Goal: Transaction & Acquisition: Purchase product/service

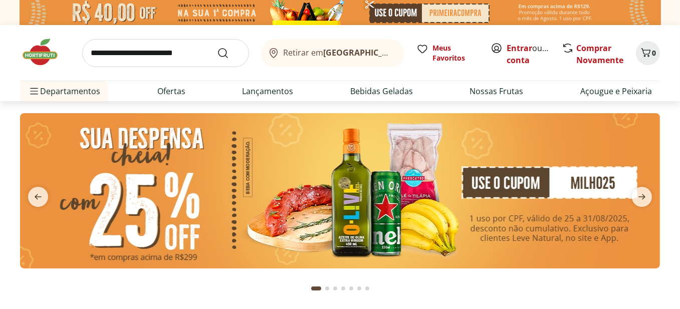
click at [366, 202] on img at bounding box center [339, 190] width 639 height 155
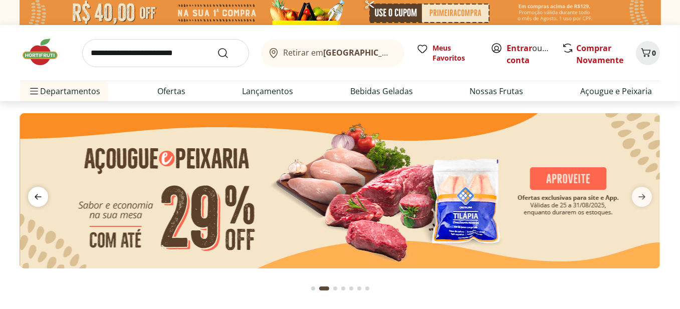
click at [35, 194] on icon "previous" at bounding box center [38, 197] width 12 height 12
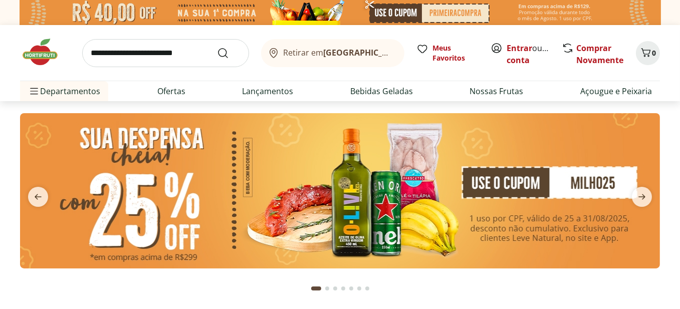
click at [129, 193] on img at bounding box center [339, 190] width 639 height 155
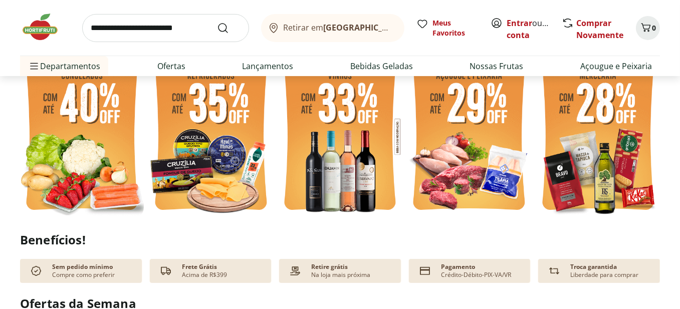
scroll to position [300, 0]
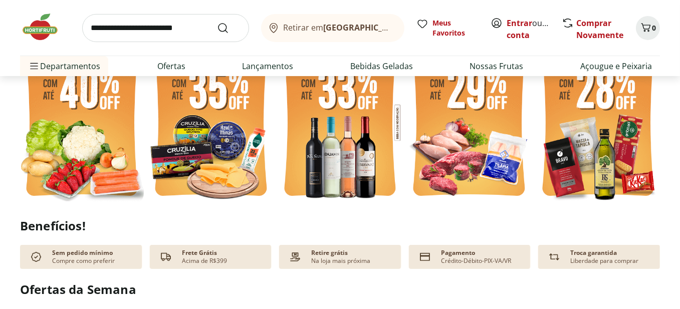
click at [54, 139] on img at bounding box center [82, 122] width 124 height 165
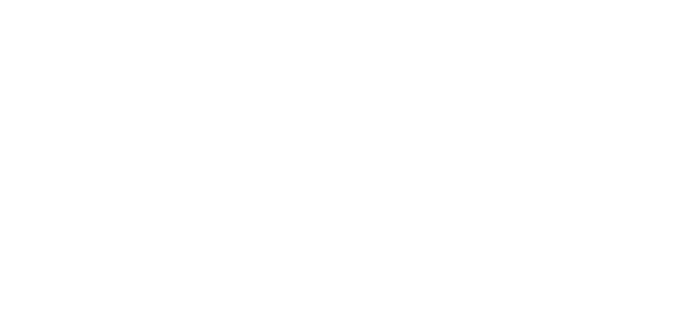
select select "**********"
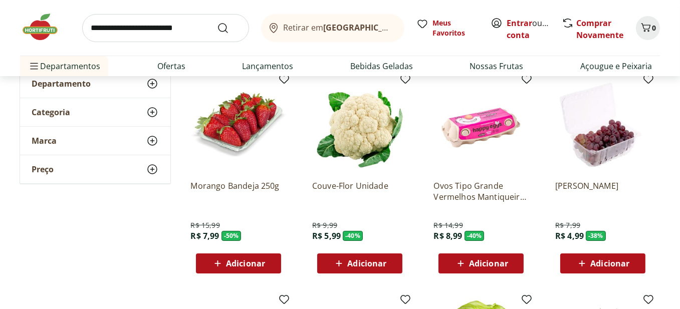
scroll to position [100, 0]
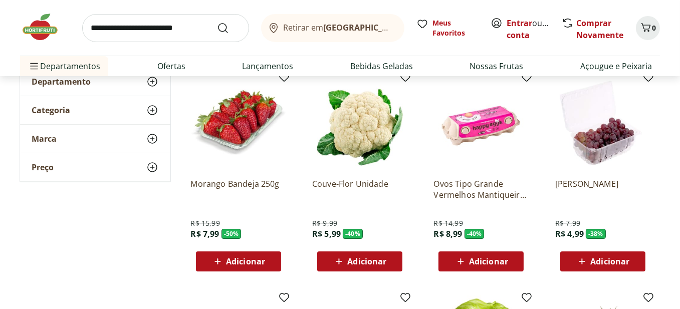
click at [247, 259] on span "Adicionar" at bounding box center [245, 261] width 39 height 8
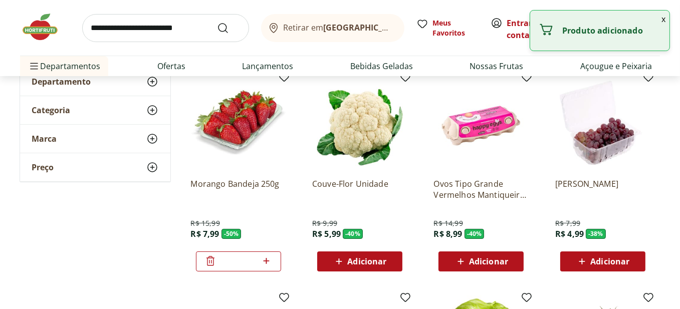
click at [266, 260] on icon at bounding box center [266, 261] width 6 height 6
type input "*"
click at [367, 262] on span "Adicionar" at bounding box center [366, 261] width 39 height 8
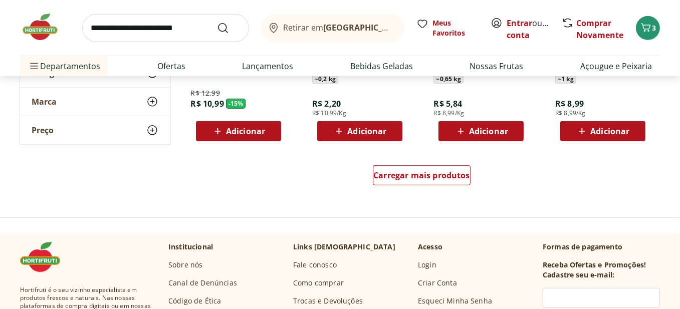
scroll to position [701, 0]
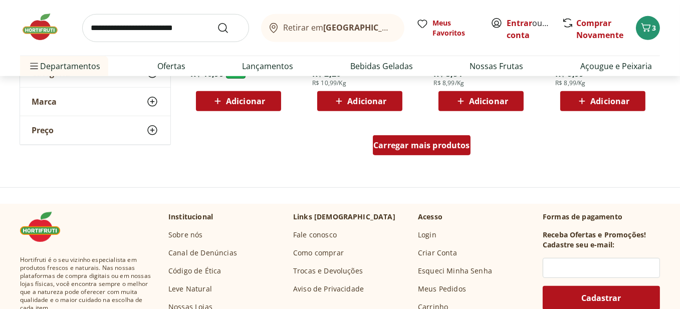
click at [460, 149] on span "Carregar mais produtos" at bounding box center [421, 145] width 97 height 8
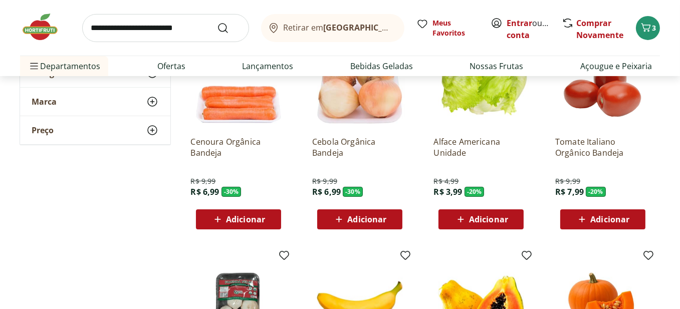
scroll to position [300, 0]
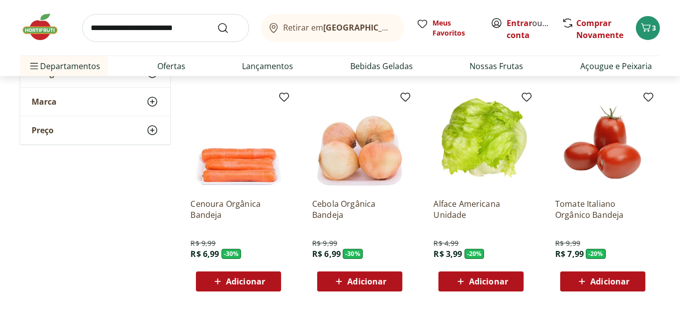
click at [621, 278] on span "Adicionar" at bounding box center [609, 281] width 39 height 8
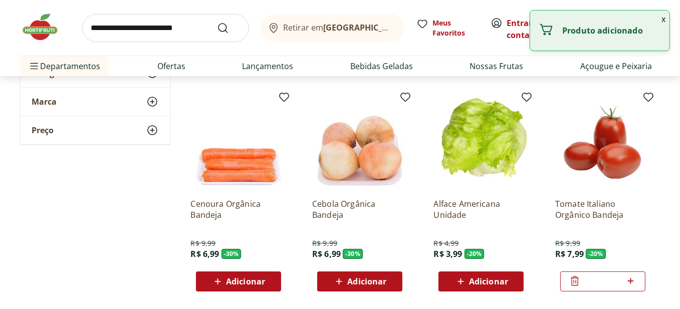
click at [629, 283] on icon at bounding box center [630, 281] width 13 height 12
type input "*"
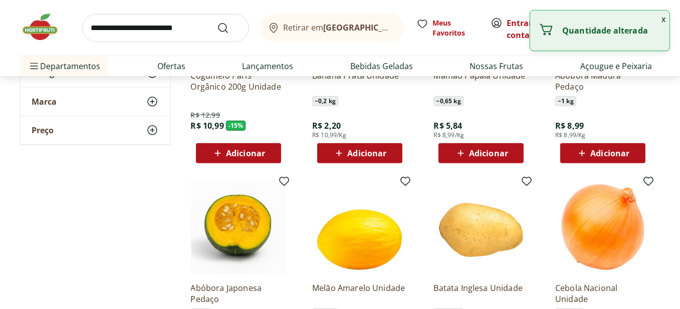
scroll to position [751, 0]
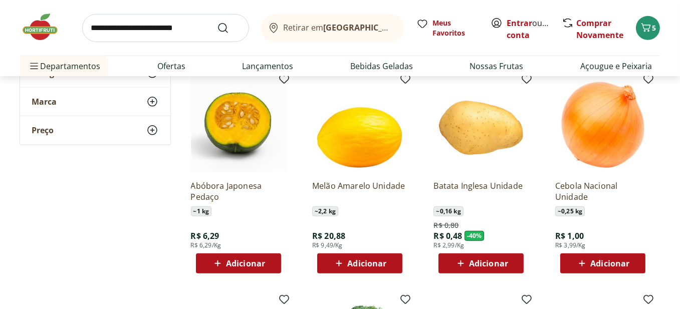
click at [514, 262] on div "Adicionar" at bounding box center [480, 263] width 69 height 18
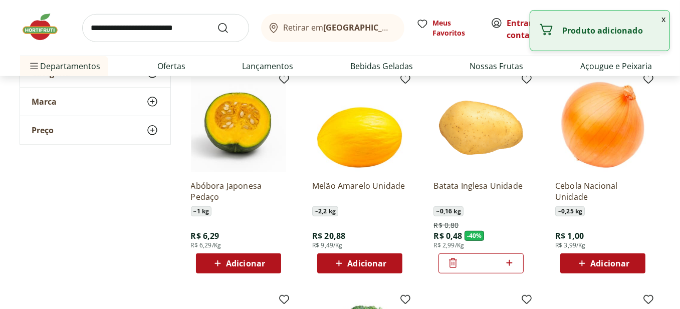
click at [511, 261] on icon at bounding box center [509, 263] width 13 height 12
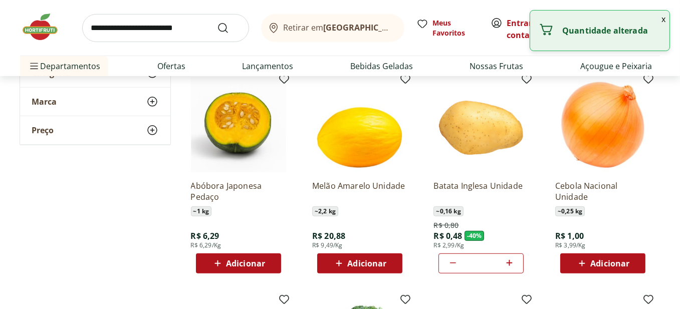
click at [511, 261] on icon at bounding box center [509, 263] width 13 height 12
type input "*"
click at [622, 263] on span "Adicionar" at bounding box center [609, 263] width 39 height 8
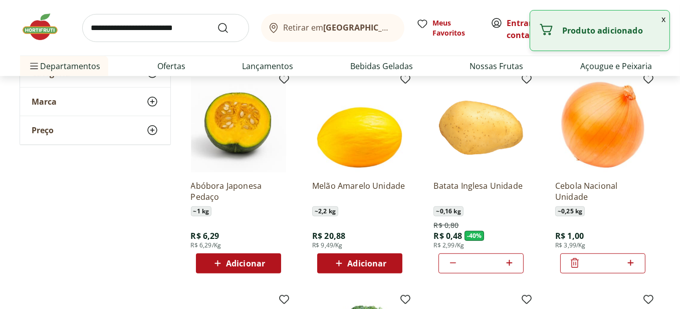
click at [631, 262] on icon at bounding box center [630, 263] width 6 height 6
type input "*"
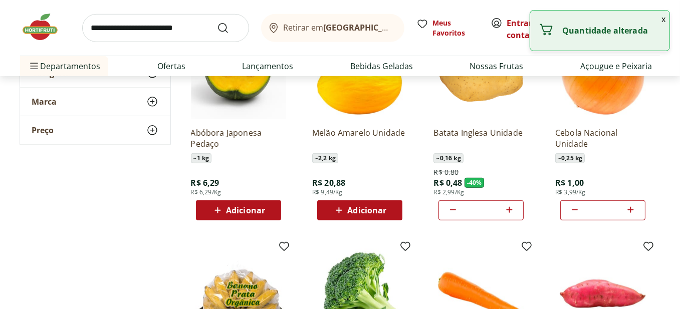
scroll to position [951, 0]
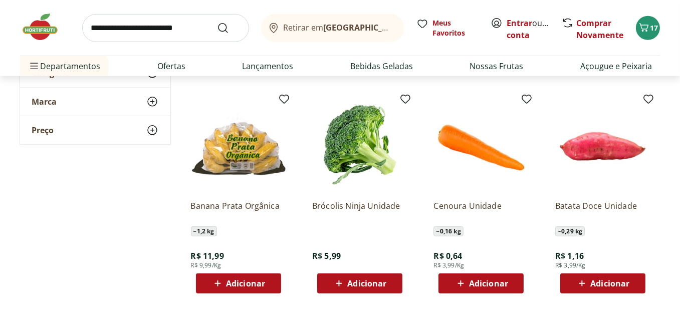
click at [511, 283] on div "Adicionar" at bounding box center [480, 283] width 69 height 18
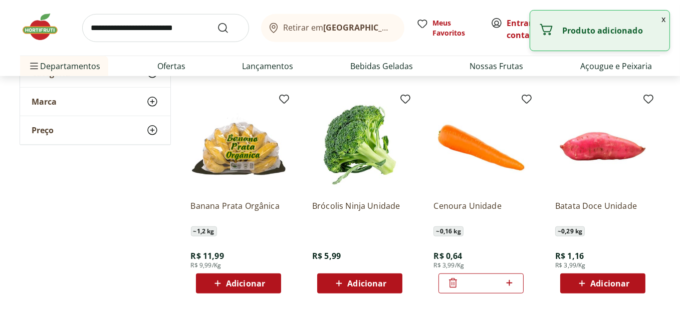
click at [511, 283] on icon at bounding box center [509, 283] width 13 height 12
type input "*"
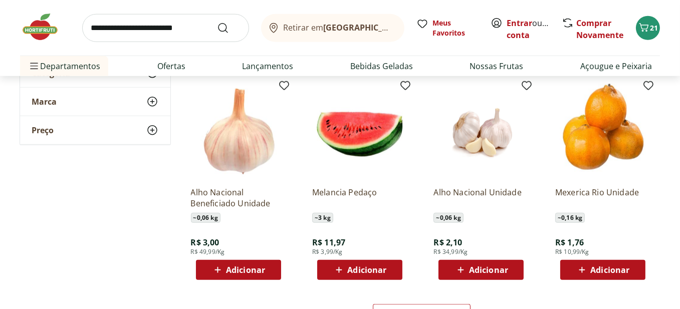
scroll to position [1202, 0]
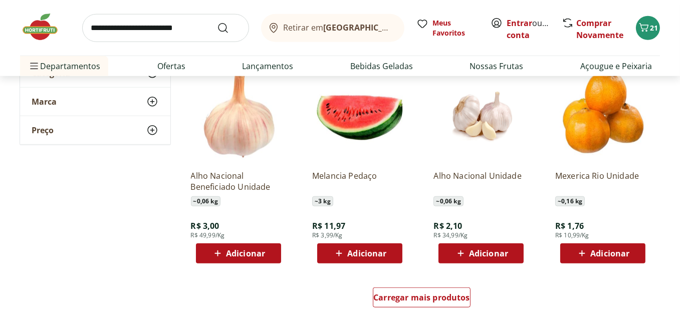
click at [510, 252] on div "Adicionar" at bounding box center [480, 253] width 69 height 18
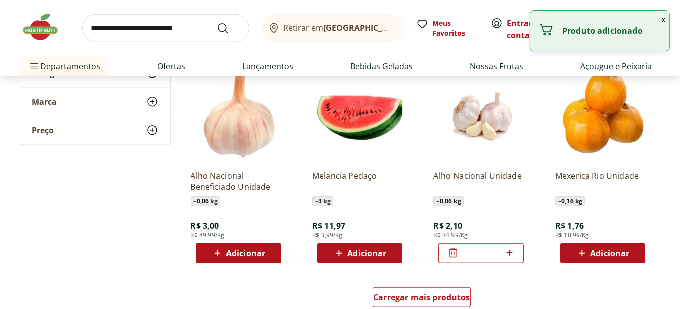
click at [511, 252] on icon at bounding box center [509, 253] width 13 height 12
type input "*"
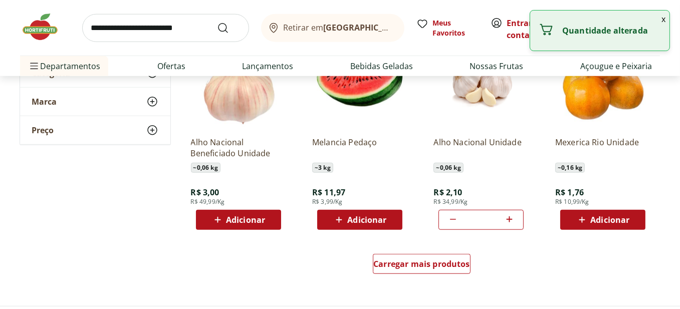
scroll to position [1252, 0]
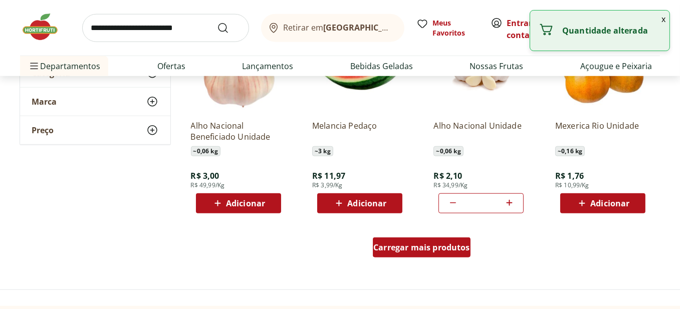
click at [446, 245] on span "Carregar mais produtos" at bounding box center [421, 247] width 97 height 8
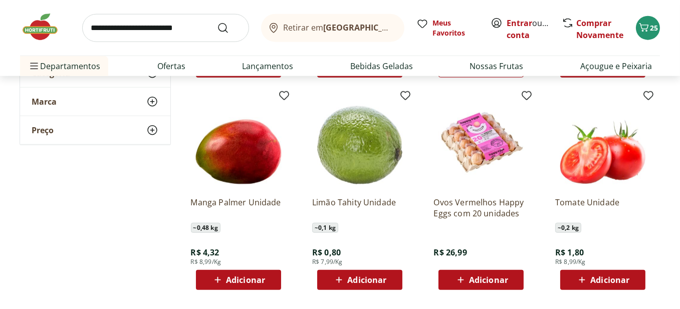
scroll to position [1402, 0]
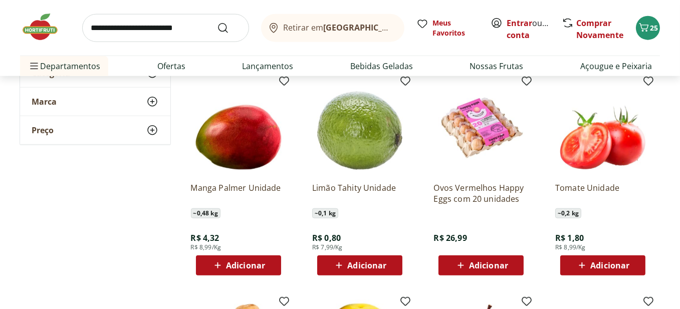
click at [365, 266] on span "Adicionar" at bounding box center [366, 265] width 39 height 8
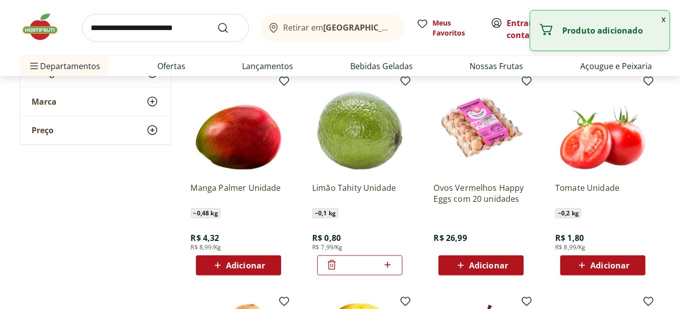
click at [365, 266] on input "*" at bounding box center [360, 265] width 44 height 11
click at [388, 267] on icon at bounding box center [388, 265] width 6 height 6
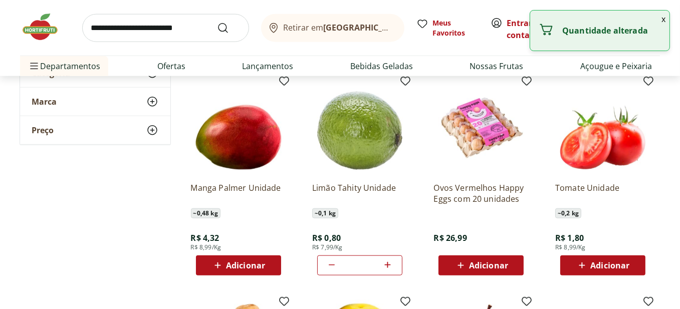
click at [388, 267] on icon at bounding box center [388, 265] width 6 height 6
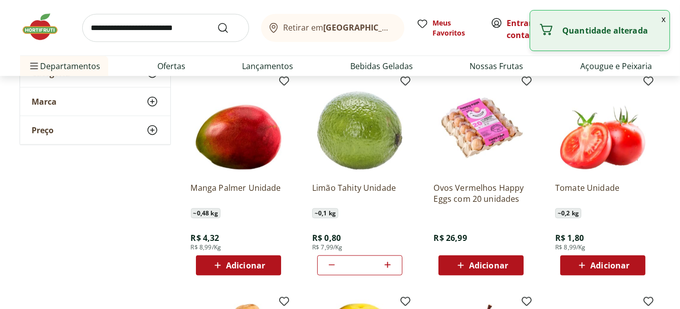
click at [388, 267] on icon at bounding box center [388, 265] width 6 height 6
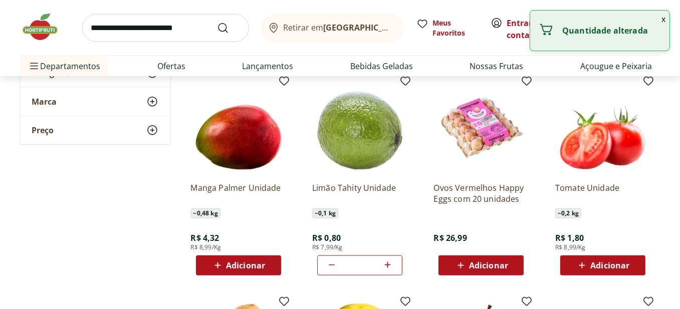
click at [388, 267] on icon at bounding box center [388, 265] width 6 height 6
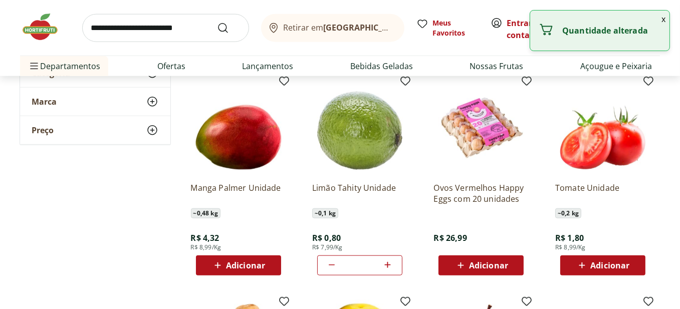
click at [388, 267] on icon at bounding box center [388, 265] width 6 height 6
click at [390, 260] on icon at bounding box center [387, 265] width 13 height 12
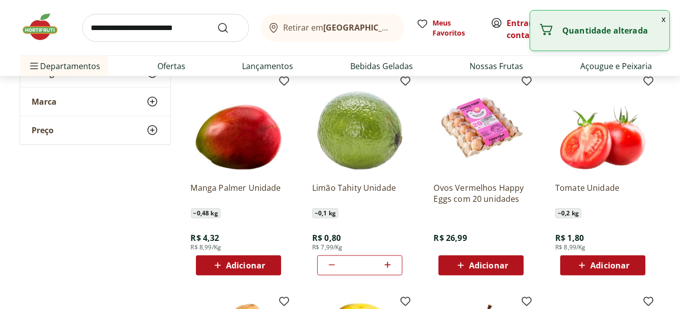
type input "**"
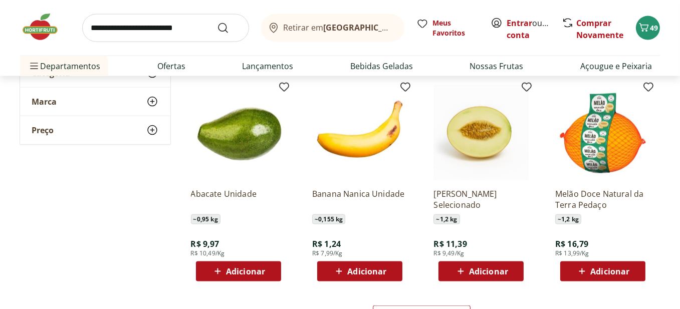
scroll to position [1853, 0]
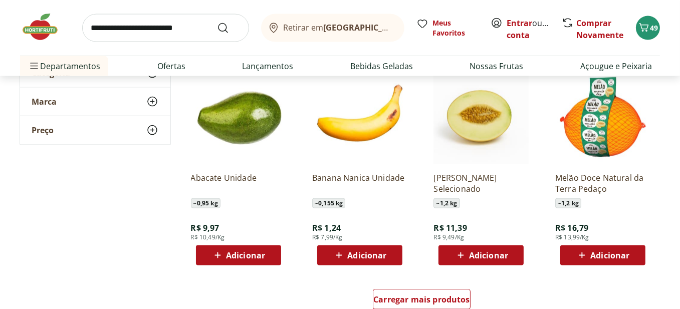
click at [265, 258] on div "Adicionar" at bounding box center [238, 255] width 69 height 18
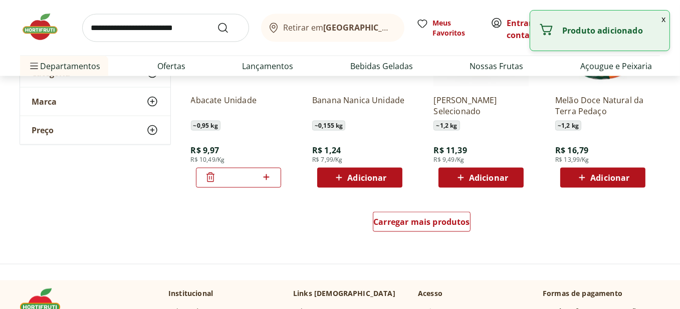
scroll to position [1953, 0]
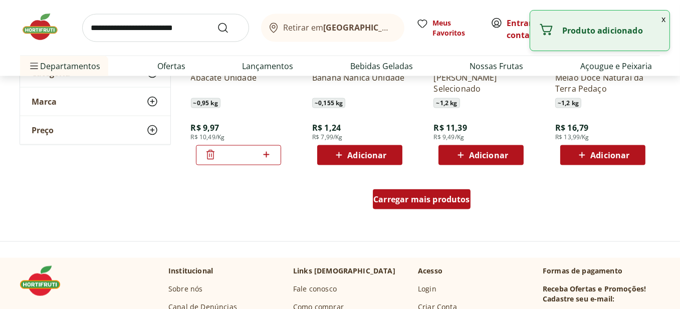
click at [405, 205] on div "Carregar mais produtos" at bounding box center [422, 199] width 98 height 20
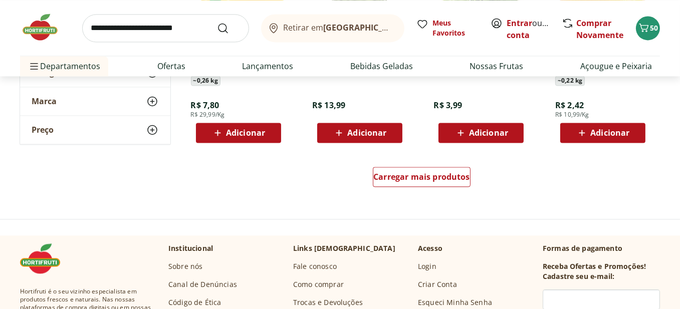
scroll to position [2654, 0]
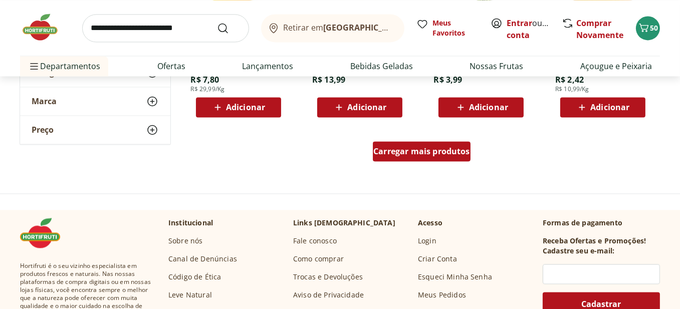
click at [401, 158] on div "Carregar mais produtos" at bounding box center [422, 151] width 98 height 20
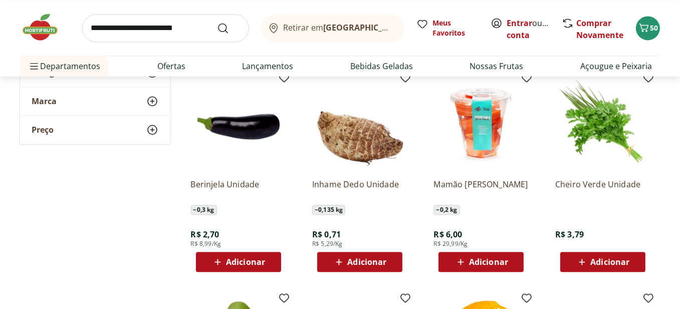
scroll to position [2954, 0]
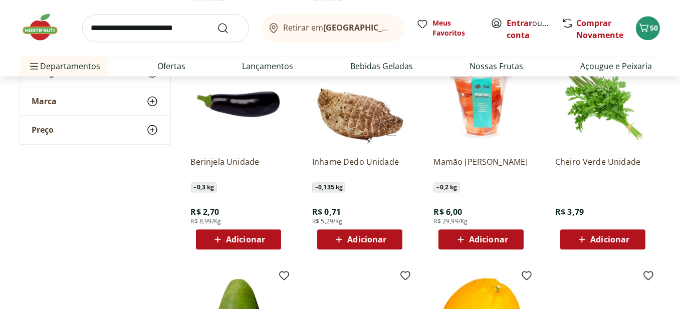
click at [254, 242] on span "Adicionar" at bounding box center [245, 239] width 39 height 8
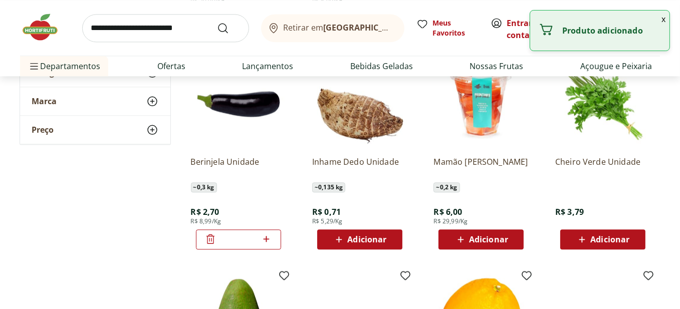
click at [267, 240] on icon at bounding box center [266, 239] width 13 height 12
type input "*"
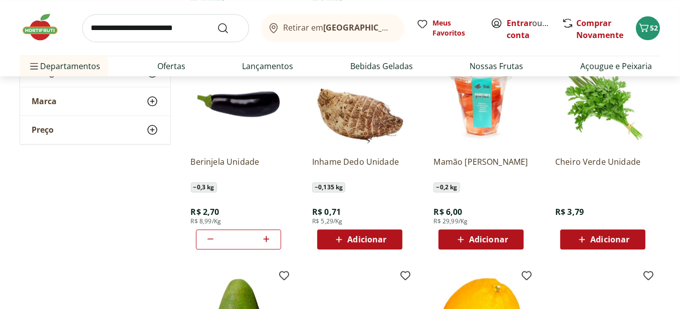
click at [388, 237] on div "Adicionar" at bounding box center [359, 239] width 69 height 18
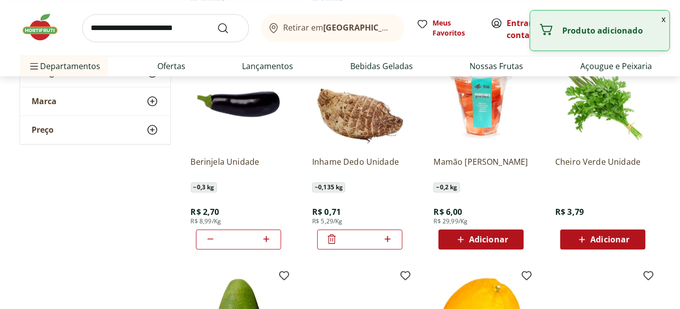
click at [388, 237] on icon at bounding box center [388, 239] width 6 height 6
type input "*"
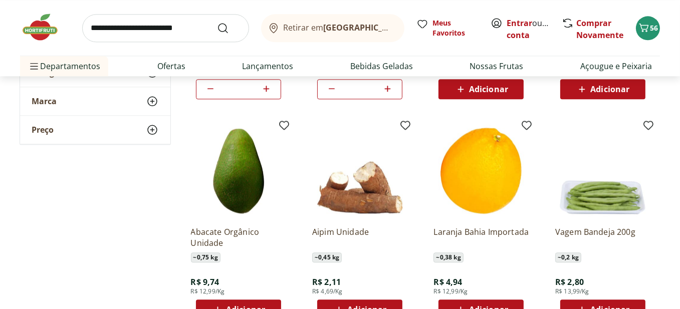
scroll to position [3155, 0]
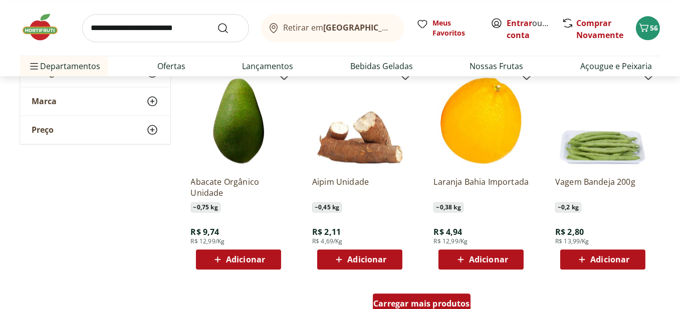
click at [427, 301] on span "Carregar mais produtos" at bounding box center [421, 303] width 97 height 8
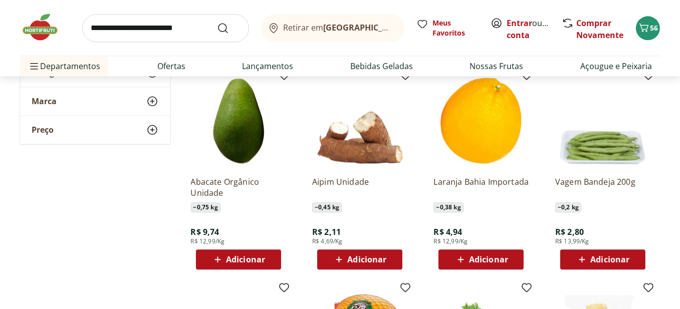
click at [510, 255] on div "Adicionar" at bounding box center [480, 259] width 69 height 18
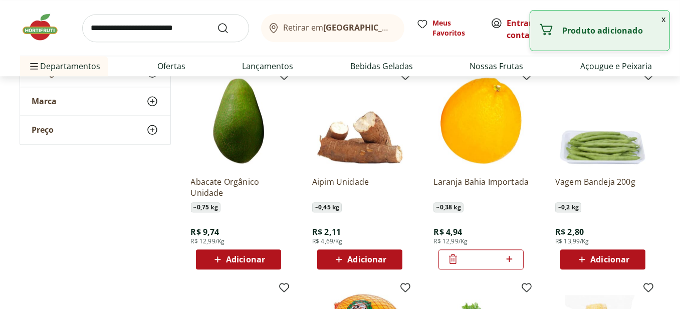
click at [510, 255] on icon at bounding box center [509, 259] width 13 height 12
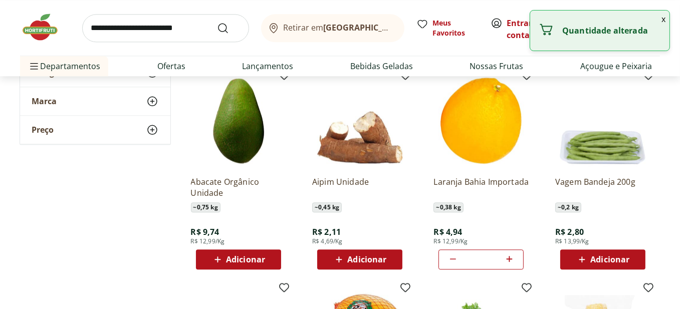
click at [510, 255] on icon at bounding box center [509, 259] width 13 height 12
type input "**"
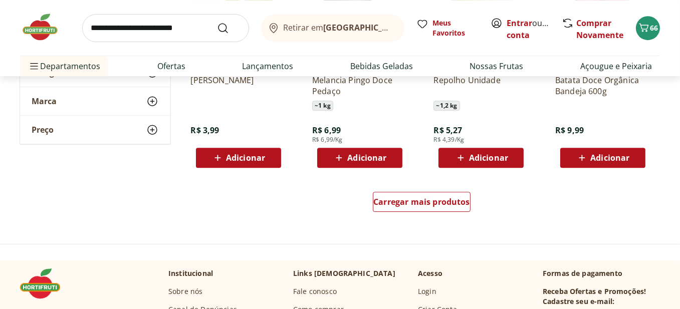
scroll to position [3956, 0]
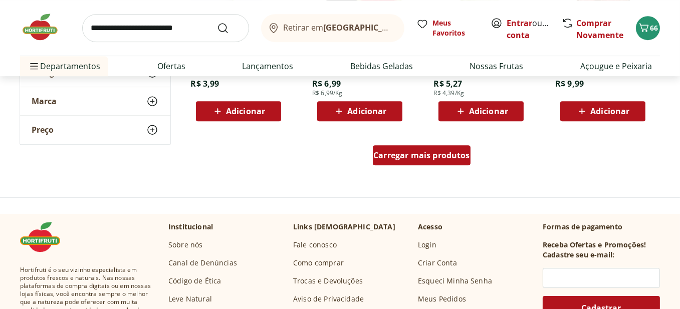
click at [454, 157] on span "Carregar mais produtos" at bounding box center [421, 155] width 97 height 8
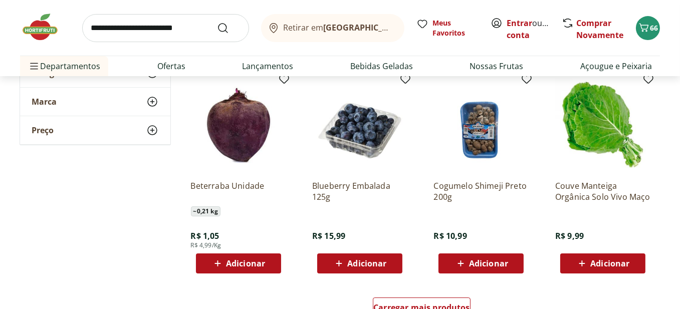
scroll to position [4507, 0]
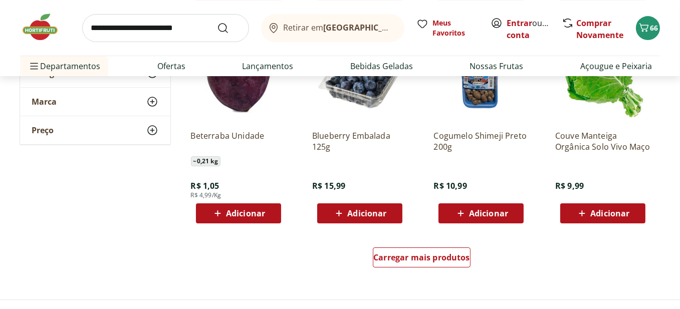
click at [271, 217] on div "Adicionar" at bounding box center [238, 213] width 69 height 18
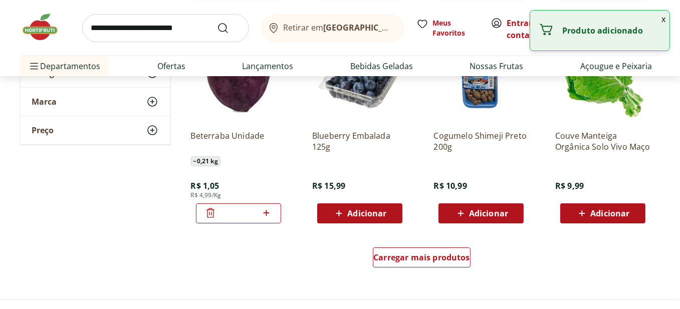
click at [270, 212] on icon at bounding box center [266, 213] width 13 height 12
type input "*"
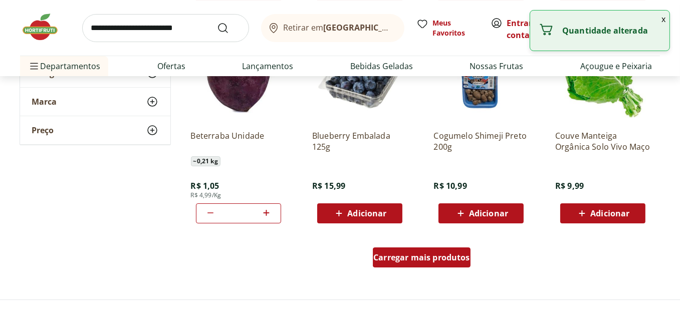
click at [392, 253] on span "Carregar mais produtos" at bounding box center [421, 257] width 97 height 8
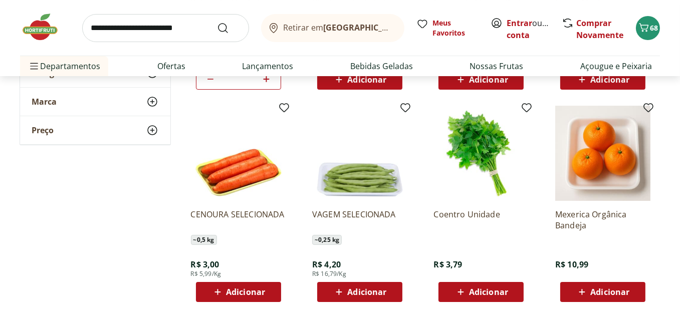
scroll to position [4657, 0]
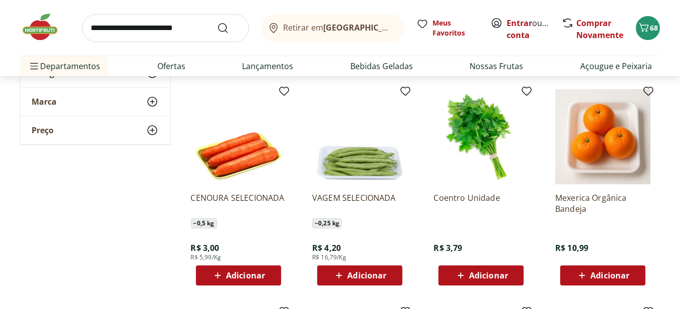
click at [506, 276] on span "Adicionar" at bounding box center [488, 275] width 39 height 8
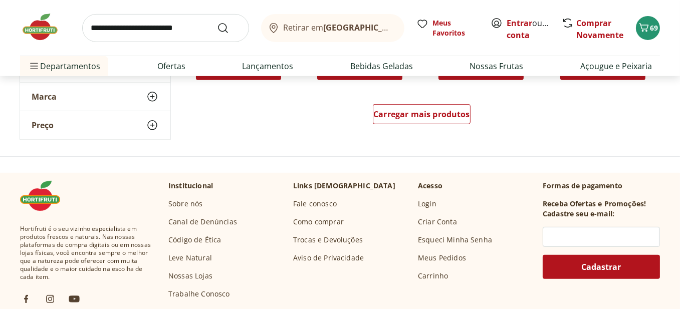
scroll to position [5308, 0]
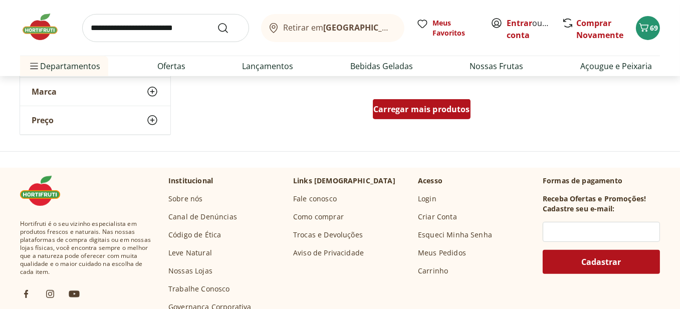
click at [454, 105] on span "Carregar mais produtos" at bounding box center [421, 109] width 97 height 8
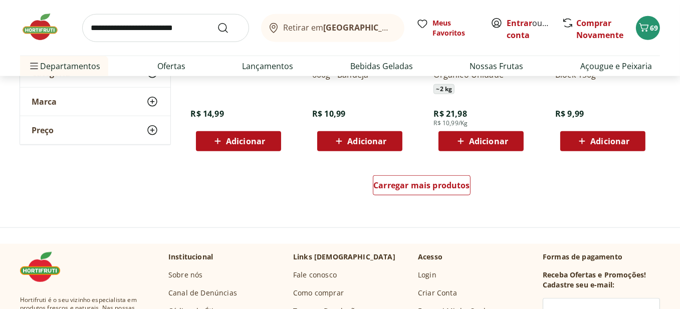
scroll to position [5909, 0]
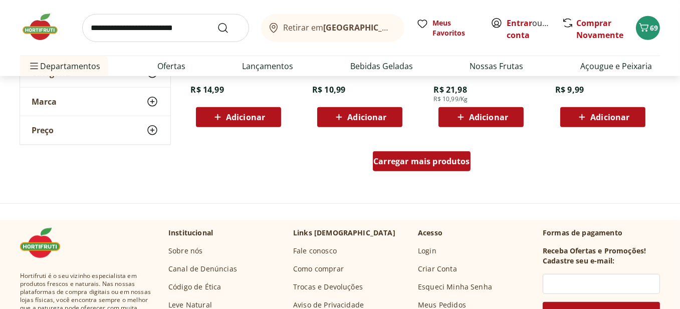
click at [464, 160] on span "Carregar mais produtos" at bounding box center [421, 161] width 97 height 8
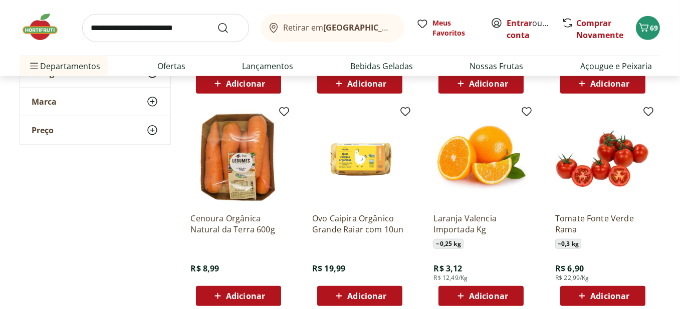
scroll to position [5959, 0]
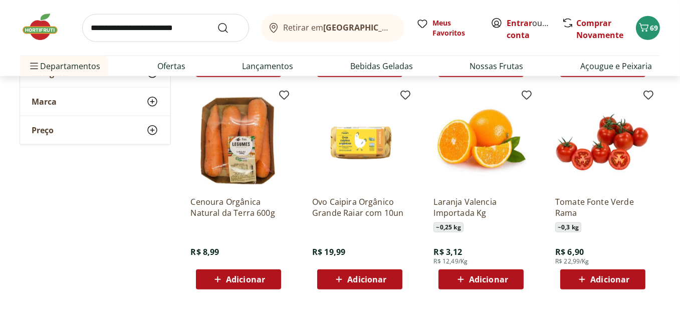
click at [634, 280] on div "Adicionar" at bounding box center [602, 279] width 69 height 18
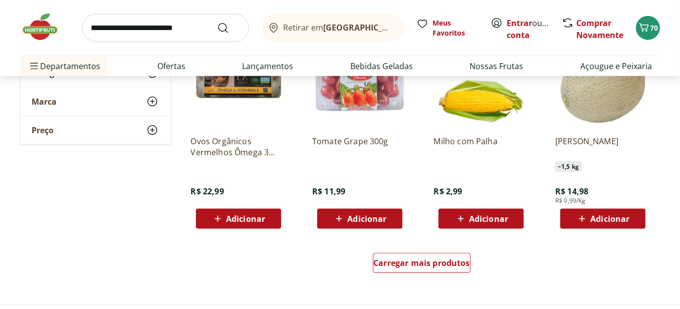
scroll to position [6560, 0]
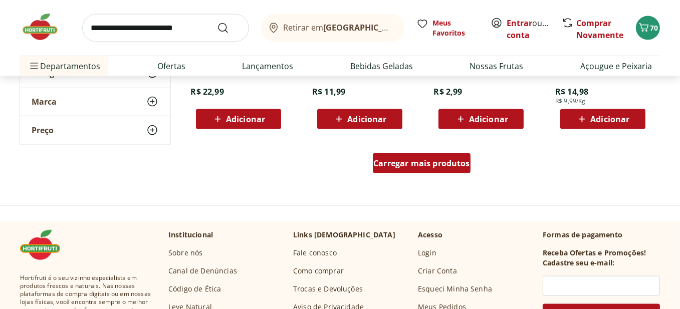
click at [418, 166] on span "Carregar mais produtos" at bounding box center [421, 163] width 97 height 8
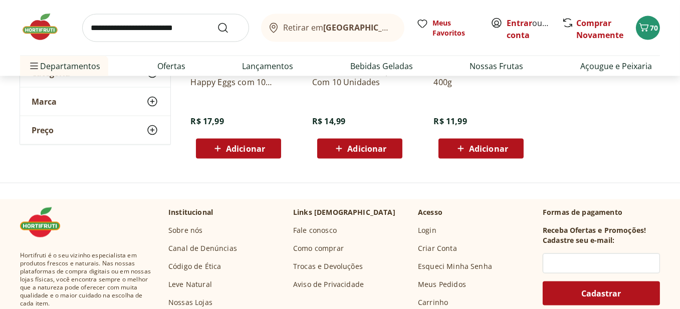
scroll to position [6760, 0]
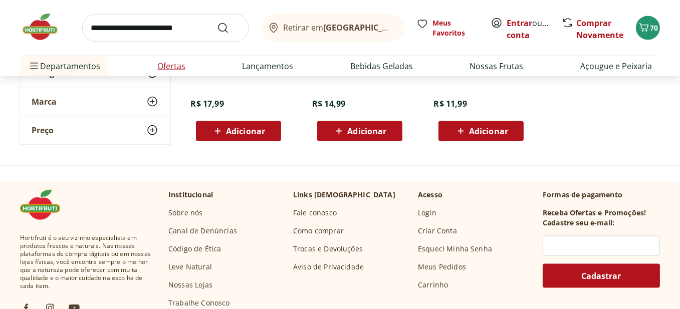
click at [182, 64] on link "Ofertas" at bounding box center [171, 66] width 28 height 12
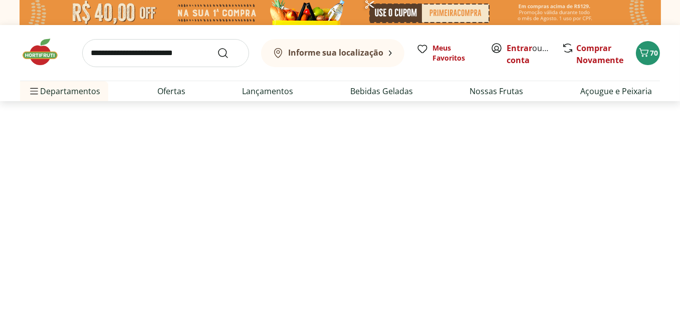
select select "**********"
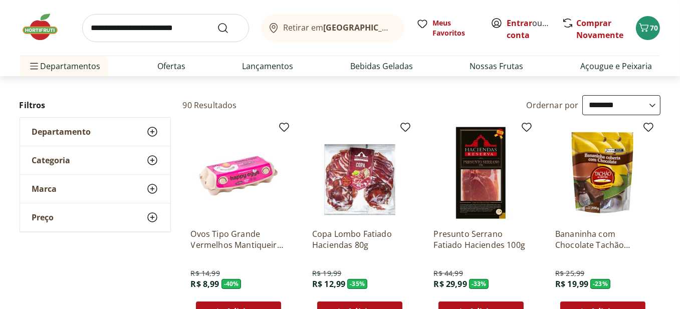
scroll to position [100, 0]
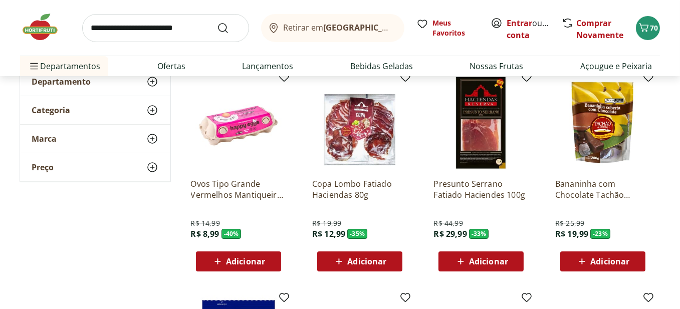
click at [626, 258] on span "Adicionar" at bounding box center [609, 261] width 39 height 8
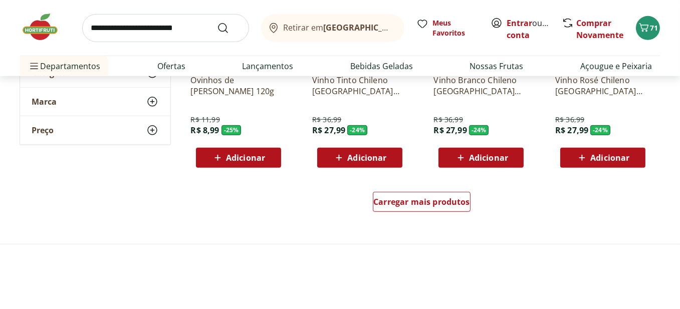
scroll to position [651, 0]
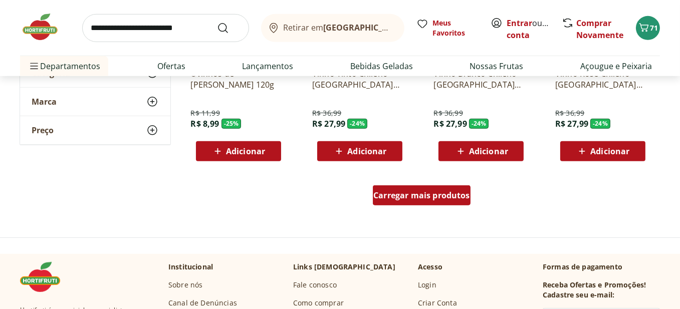
click at [421, 189] on div "Carregar mais produtos" at bounding box center [422, 195] width 98 height 20
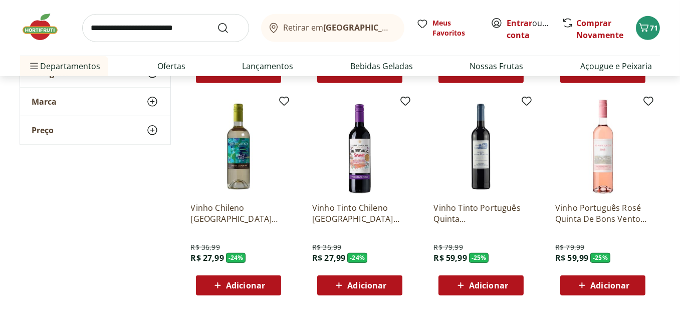
scroll to position [751, 0]
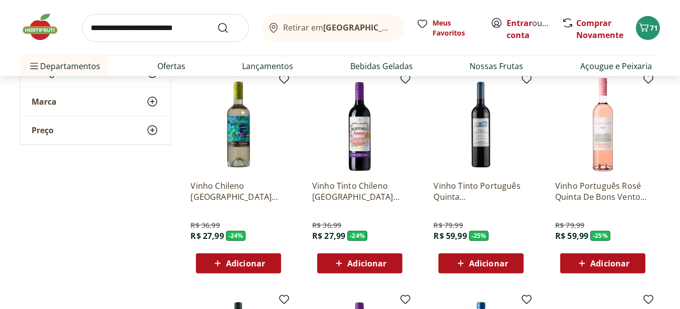
click at [617, 263] on span "Adicionar" at bounding box center [609, 263] width 39 height 8
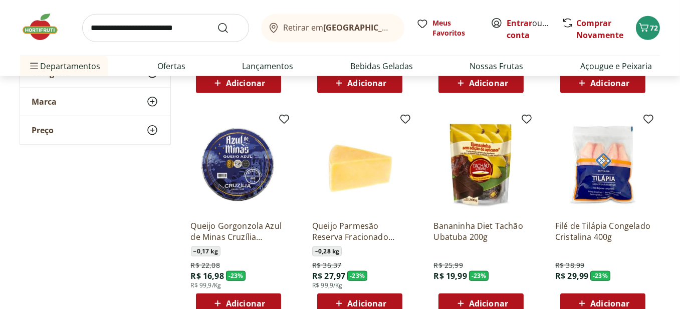
scroll to position [1202, 0]
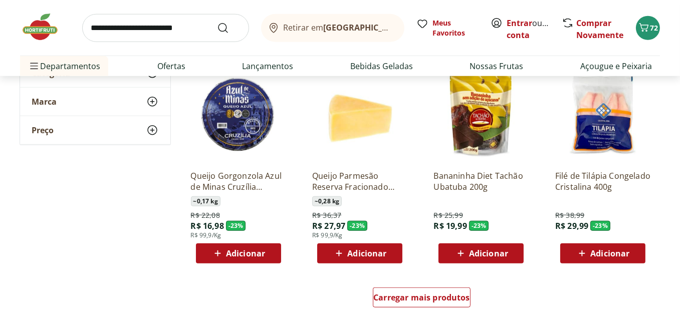
click at [259, 251] on span "Adicionar" at bounding box center [245, 253] width 39 height 8
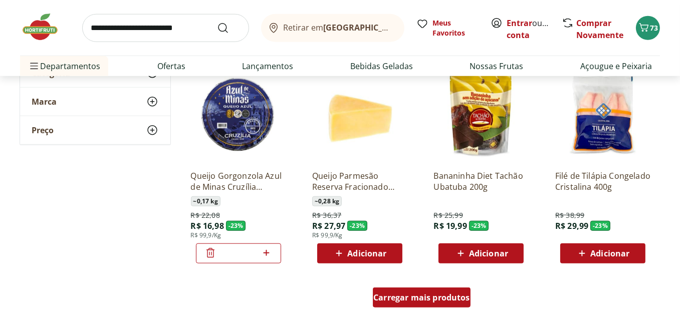
click at [421, 293] on span "Carregar mais produtos" at bounding box center [421, 297] width 97 height 8
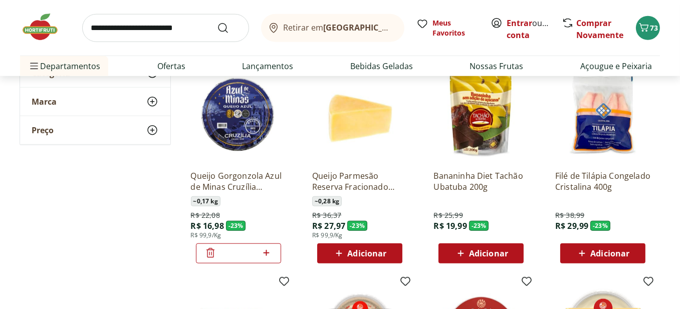
click at [632, 251] on div "Adicionar" at bounding box center [602, 253] width 69 height 18
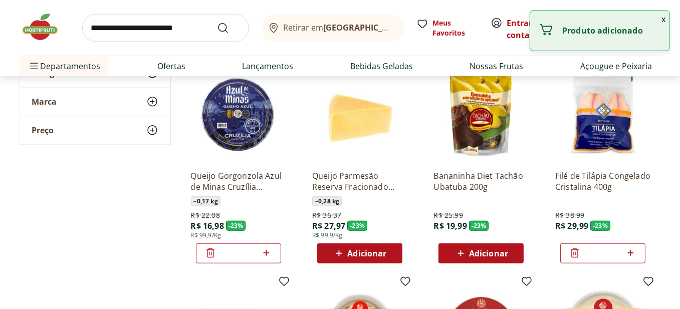
click at [632, 251] on icon at bounding box center [630, 253] width 13 height 12
type input "*"
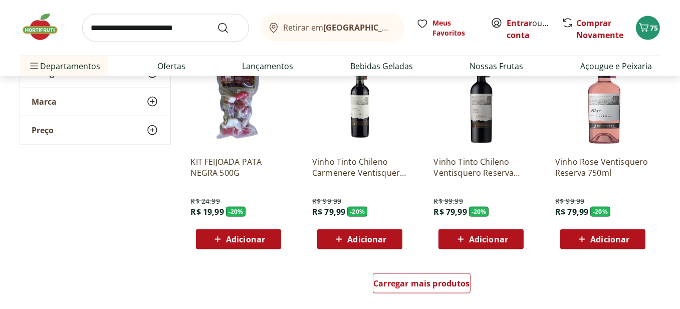
scroll to position [1853, 0]
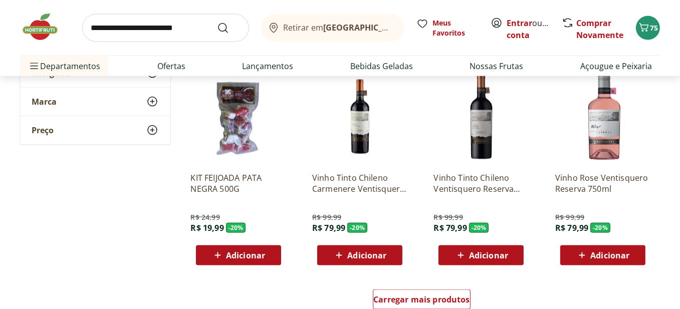
click at [254, 251] on span "Adicionar" at bounding box center [245, 255] width 39 height 8
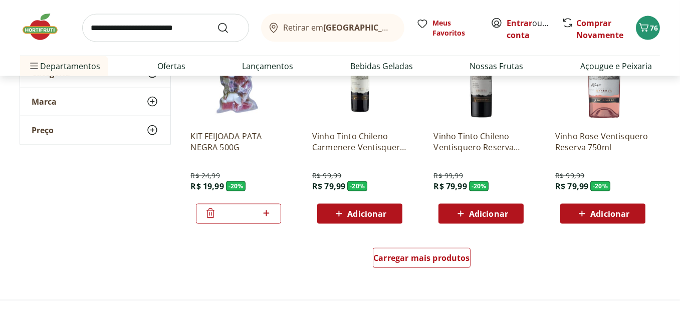
scroll to position [2003, 0]
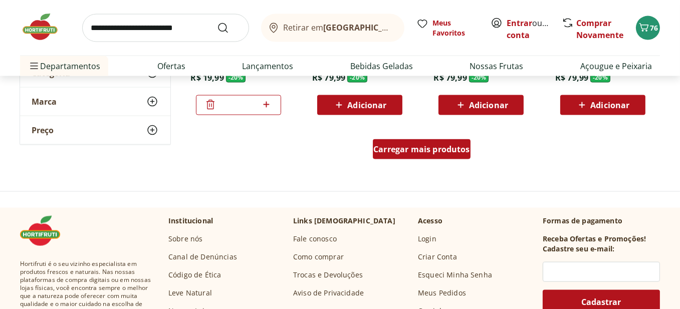
click at [426, 153] on span "Carregar mais produtos" at bounding box center [421, 149] width 97 height 8
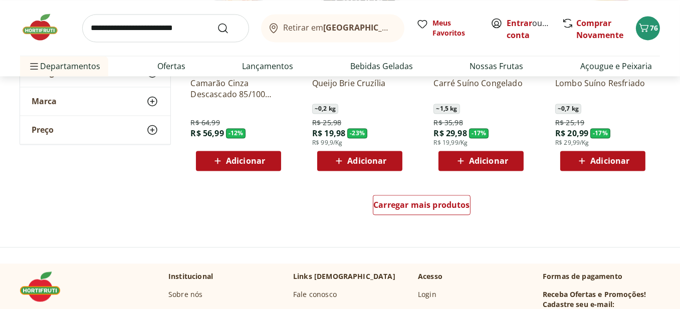
scroll to position [2604, 0]
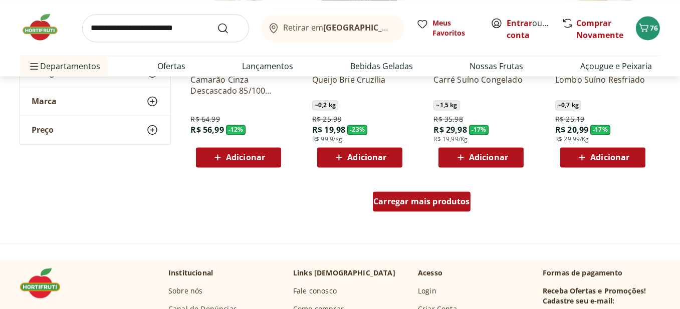
click at [443, 193] on div "Carregar mais produtos" at bounding box center [422, 201] width 98 height 20
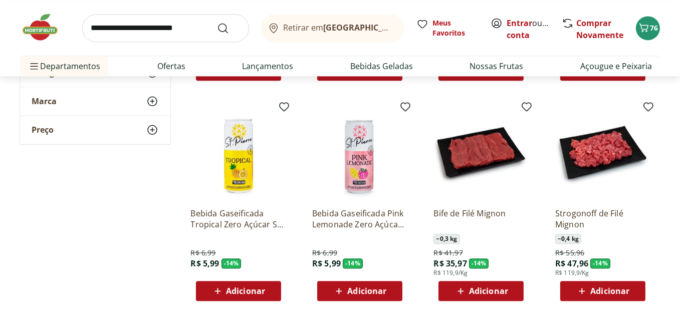
scroll to position [2904, 0]
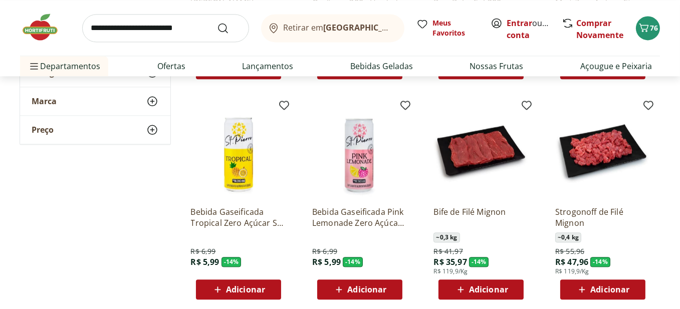
click at [245, 291] on span "Adicionar" at bounding box center [245, 289] width 39 height 8
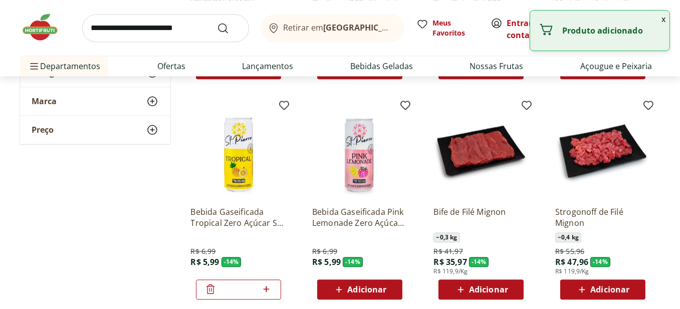
click at [375, 289] on span "Adicionar" at bounding box center [366, 289] width 39 height 8
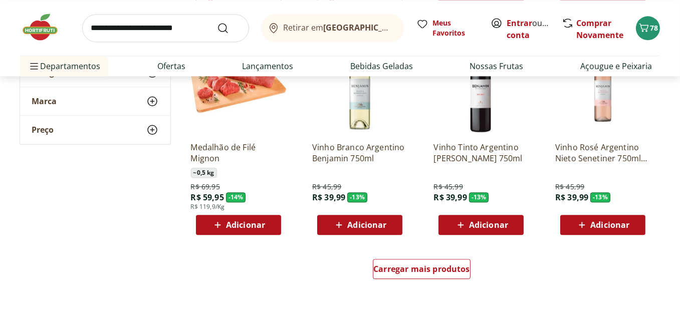
scroll to position [3205, 0]
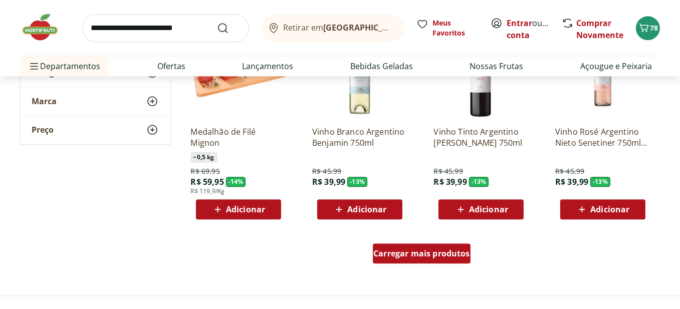
click at [431, 263] on link "Carregar mais produtos" at bounding box center [422, 255] width 98 height 24
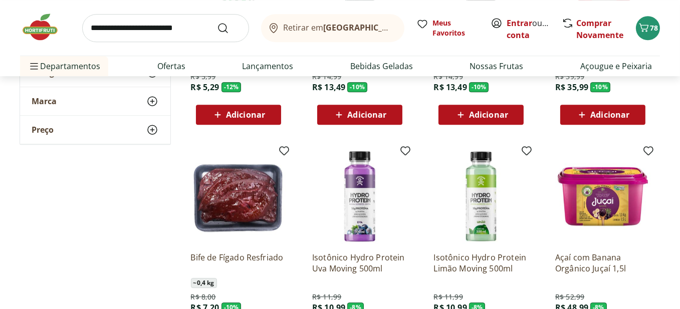
scroll to position [3756, 0]
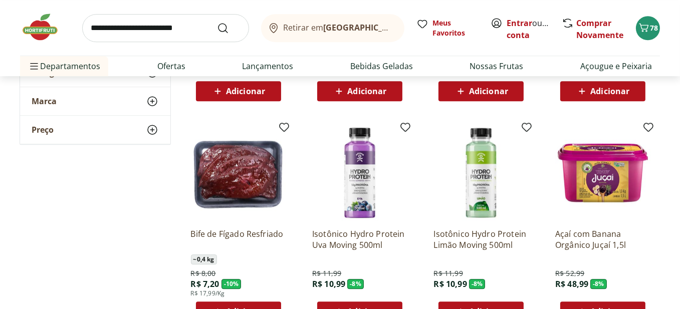
click at [366, 177] on img at bounding box center [359, 172] width 95 height 95
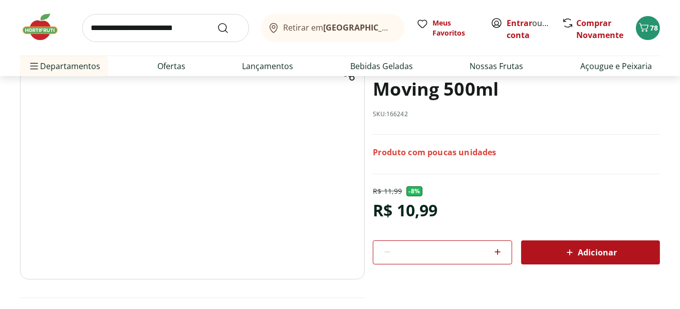
scroll to position [100, 0]
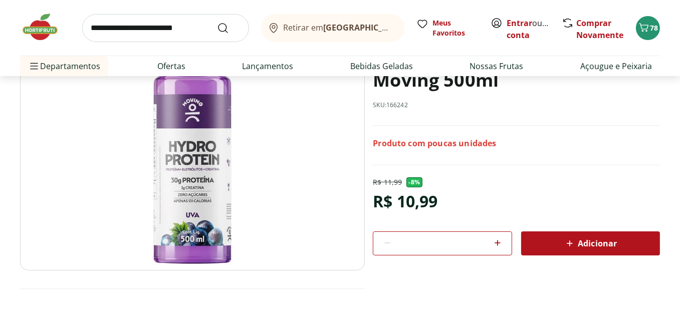
select select "**********"
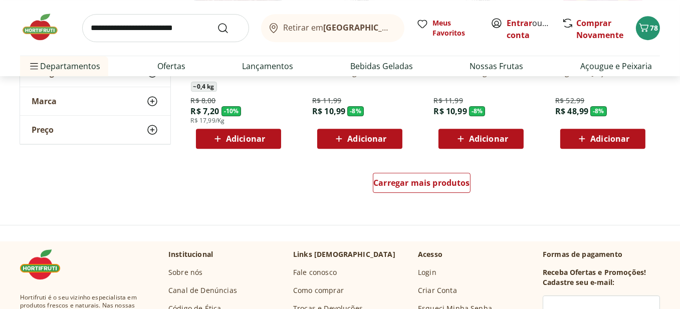
scroll to position [3906, 0]
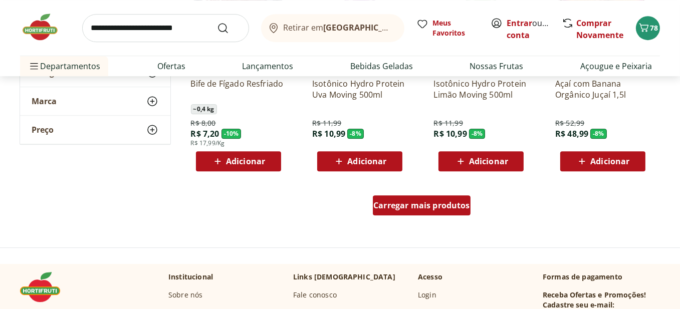
click at [446, 201] on span "Carregar mais produtos" at bounding box center [421, 205] width 97 height 8
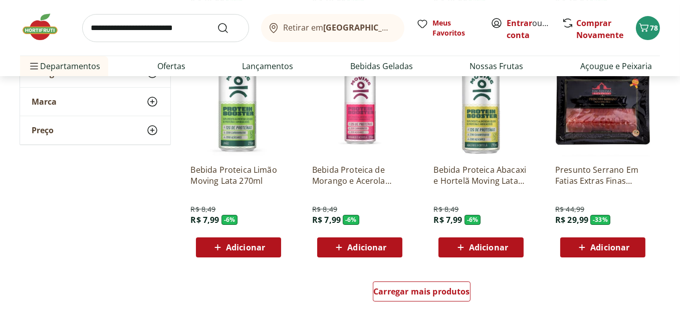
scroll to position [4557, 0]
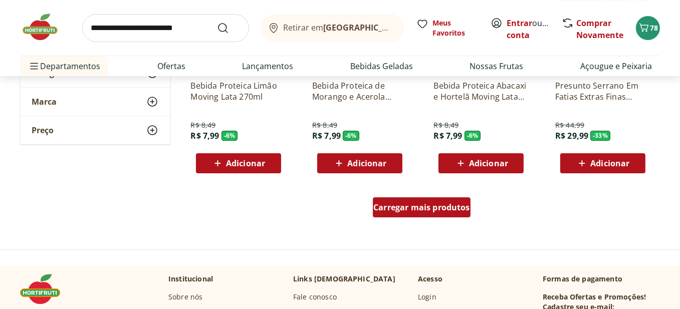
click at [447, 205] on span "Carregar mais produtos" at bounding box center [421, 207] width 97 height 8
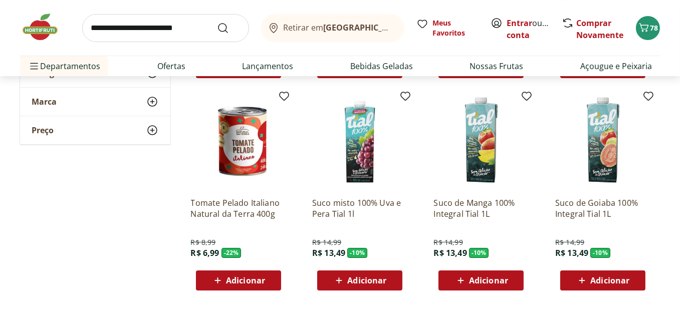
scroll to position [4657, 0]
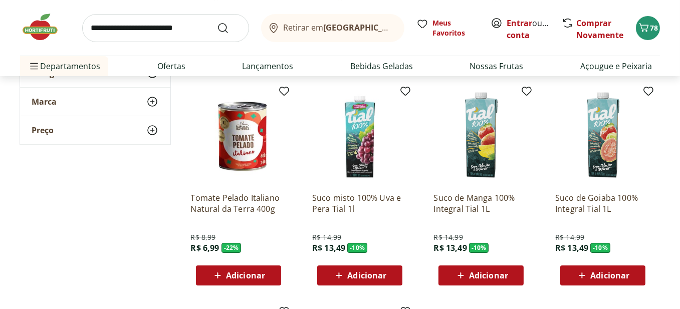
click at [269, 276] on div "Adicionar" at bounding box center [238, 275] width 69 height 18
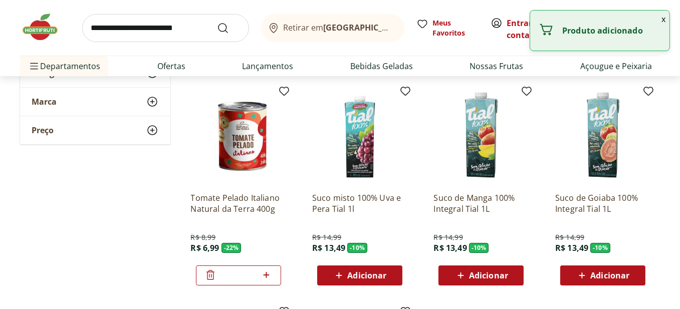
click at [268, 274] on icon at bounding box center [266, 275] width 6 height 6
type input "*"
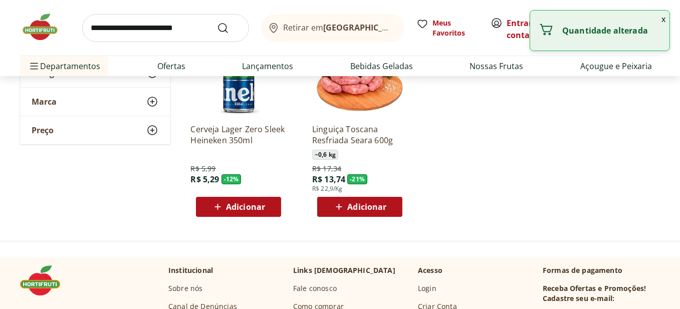
scroll to position [4957, 0]
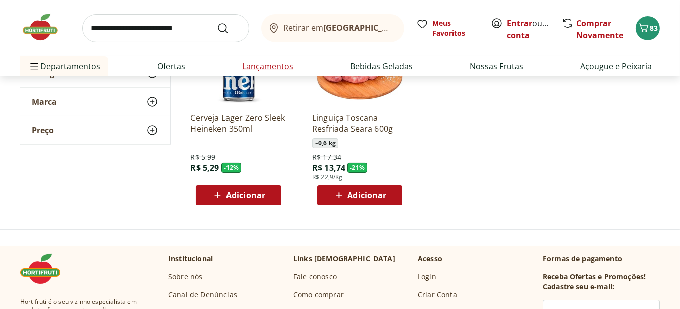
click at [258, 69] on link "Lançamentos" at bounding box center [267, 66] width 51 height 12
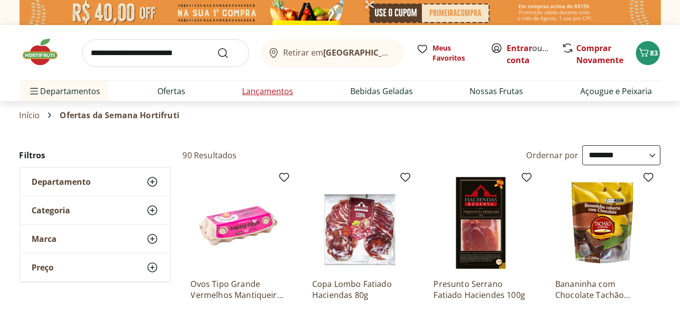
select select "**********"
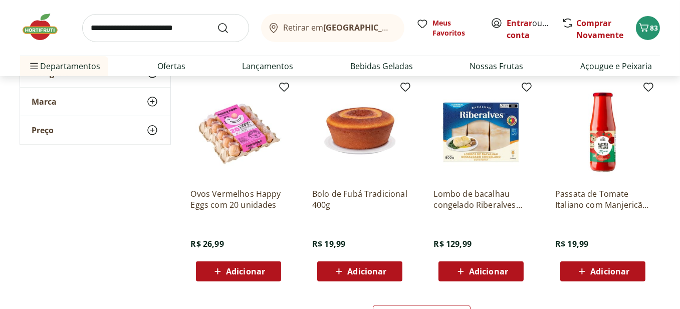
scroll to position [551, 0]
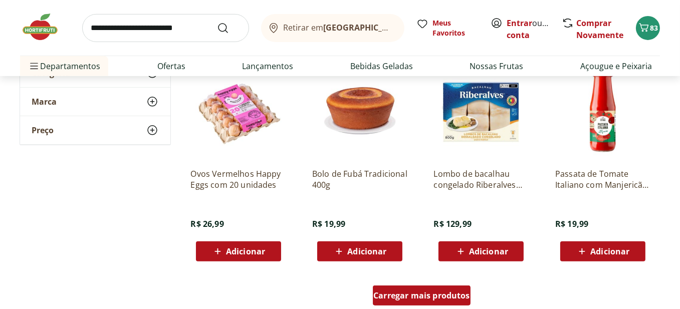
click at [456, 297] on span "Carregar mais produtos" at bounding box center [421, 295] width 97 height 8
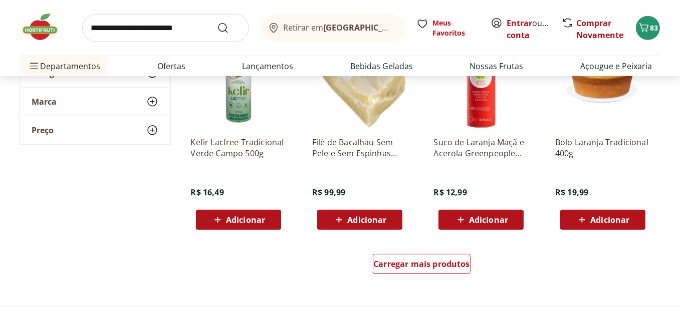
scroll to position [1252, 0]
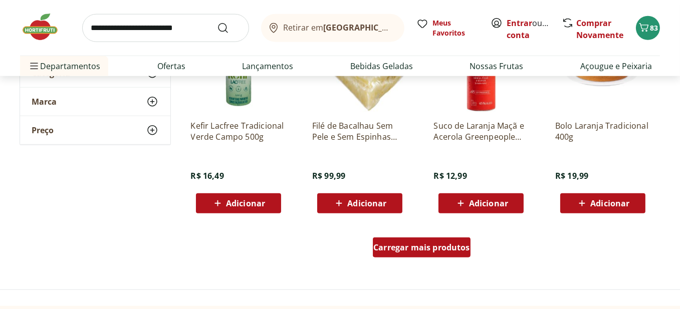
click at [447, 252] on div "Carregar mais produtos" at bounding box center [422, 247] width 98 height 20
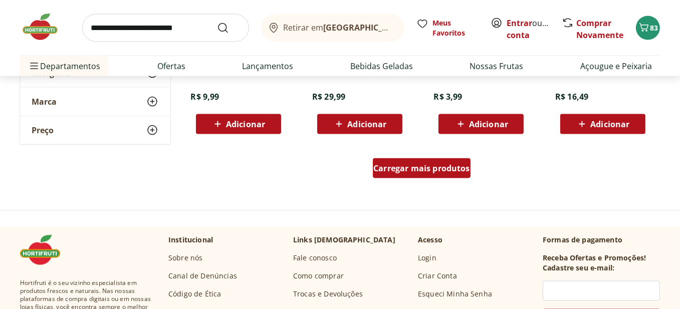
scroll to position [2003, 0]
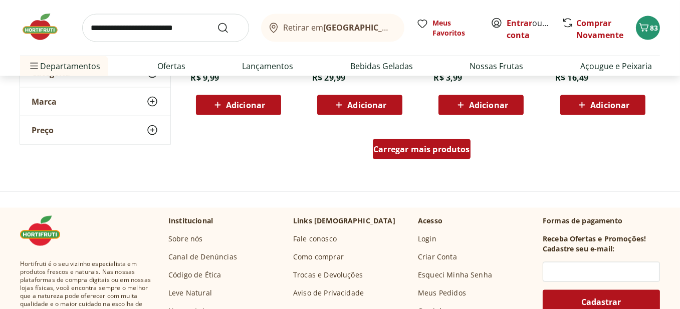
click at [456, 159] on link "Carregar mais produtos" at bounding box center [422, 151] width 98 height 24
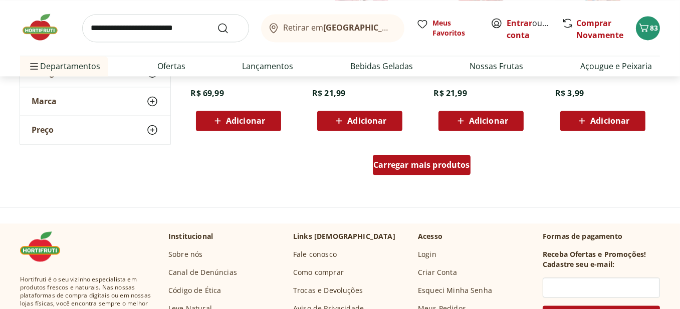
scroll to position [2654, 0]
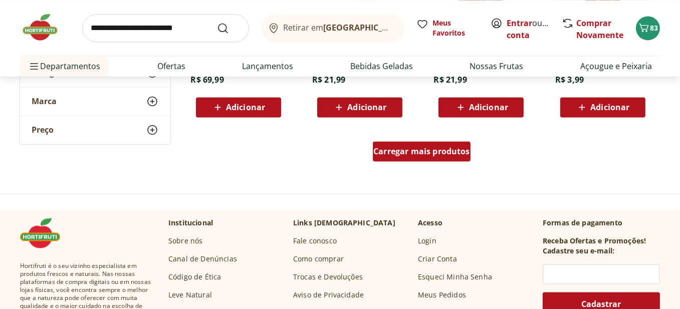
click at [455, 147] on span "Carregar mais produtos" at bounding box center [421, 151] width 97 height 8
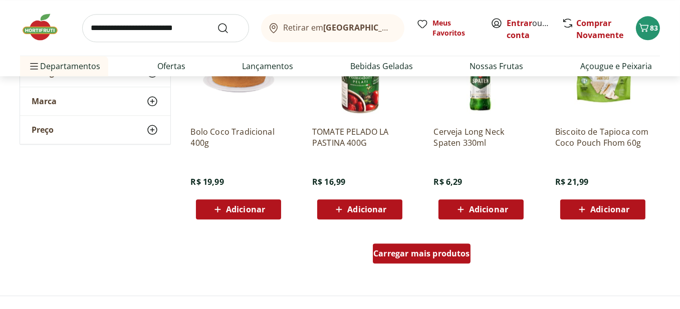
scroll to position [3255, 0]
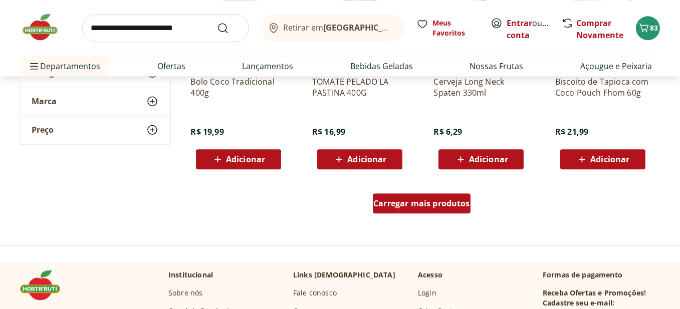
click at [445, 199] on span "Carregar mais produtos" at bounding box center [421, 203] width 97 height 8
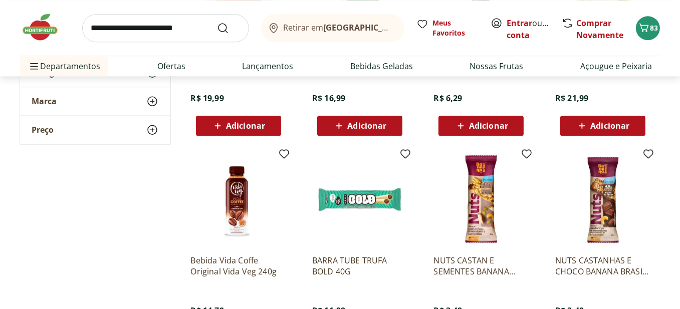
scroll to position [3305, 0]
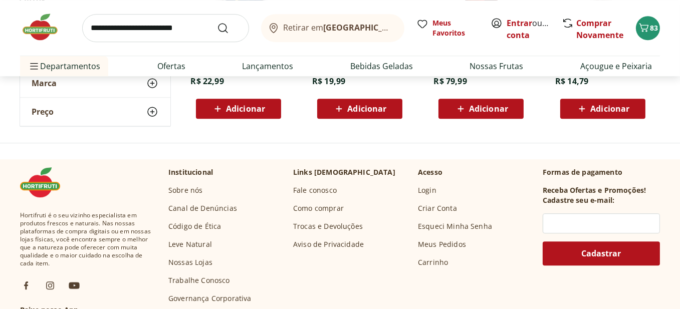
scroll to position [3756, 0]
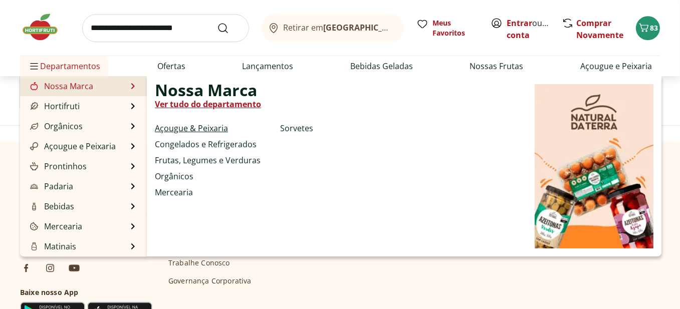
click at [178, 129] on link "Açougue & Peixaria" at bounding box center [191, 128] width 73 height 12
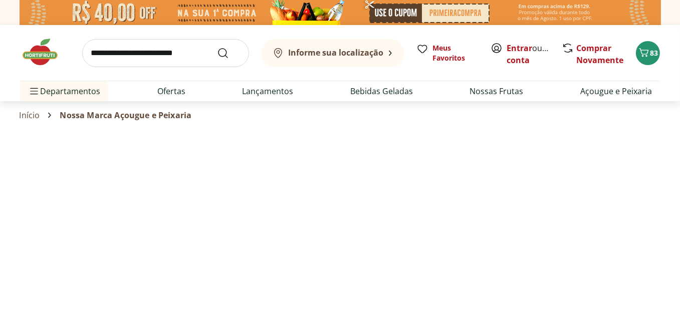
select select "**********"
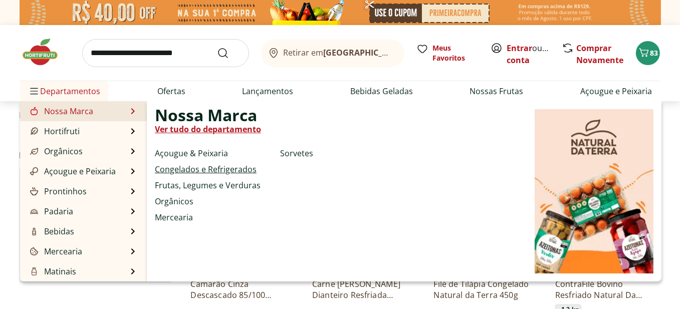
click at [190, 173] on link "Congelados e Refrigerados" at bounding box center [206, 169] width 102 height 12
select select "**********"
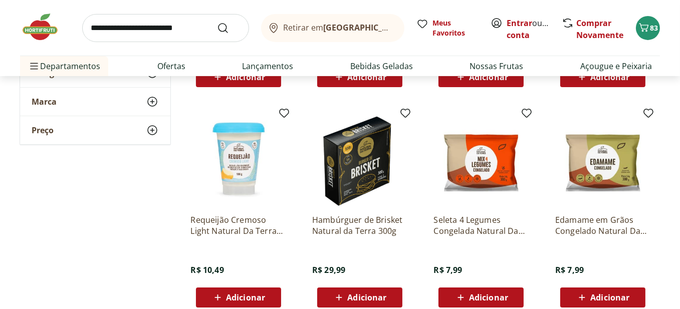
scroll to position [300, 0]
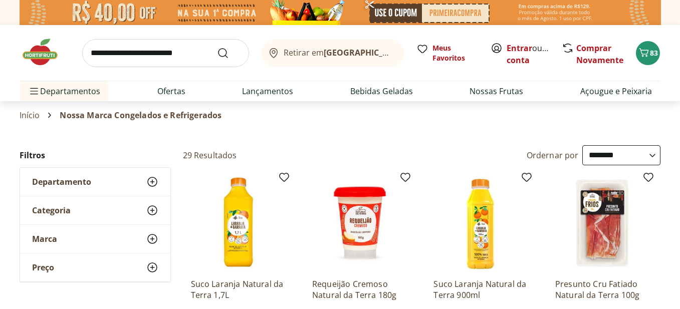
select select "**********"
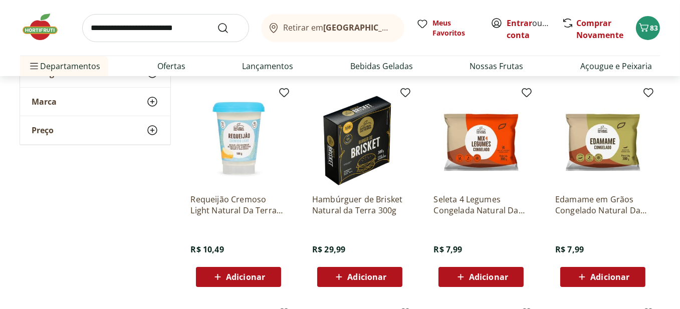
scroll to position [300, 0]
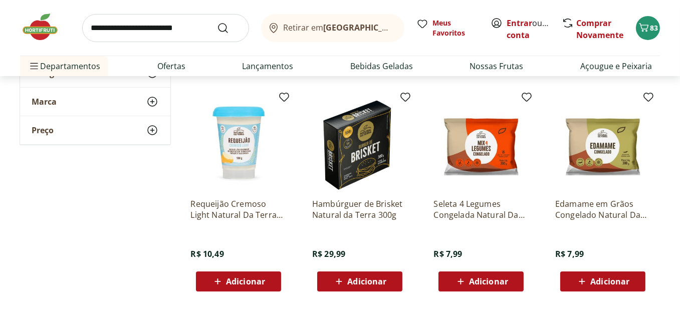
click at [635, 277] on div "Adicionar" at bounding box center [602, 281] width 69 height 18
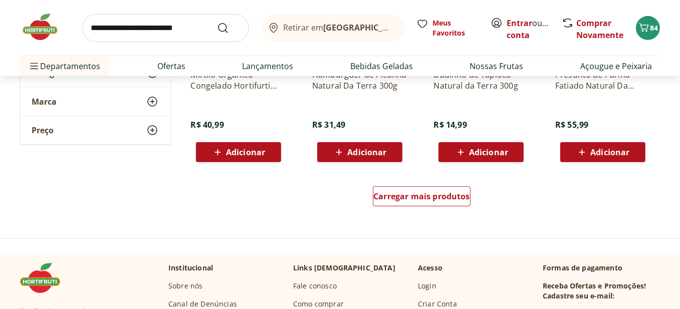
scroll to position [651, 0]
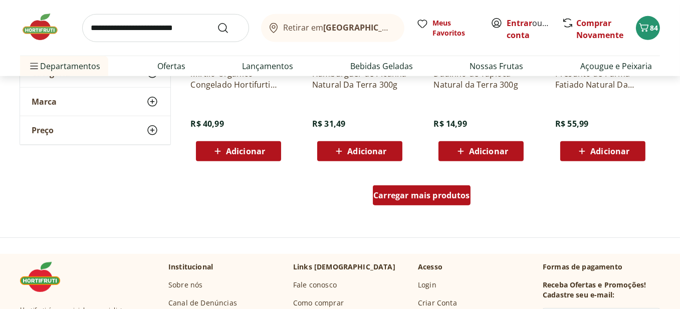
click at [431, 198] on span "Carregar mais produtos" at bounding box center [421, 195] width 97 height 8
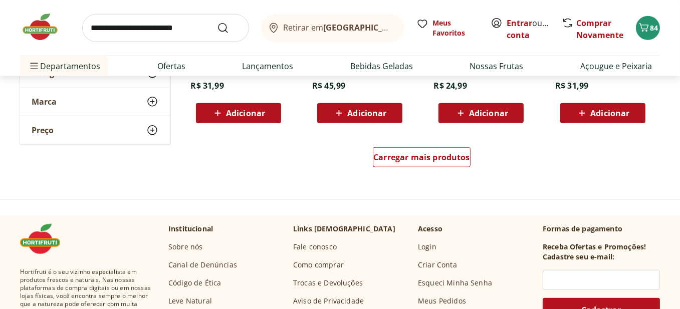
scroll to position [1352, 0]
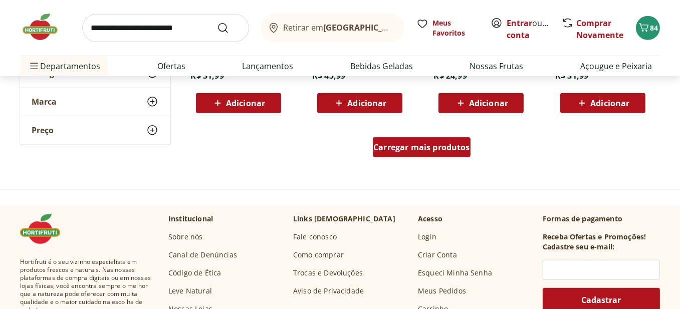
click at [435, 145] on span "Carregar mais produtos" at bounding box center [421, 147] width 97 height 8
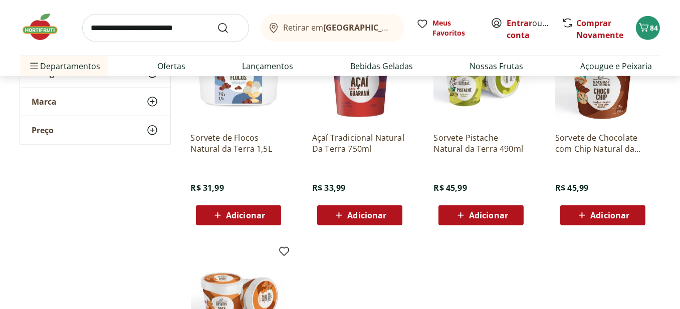
scroll to position [1402, 0]
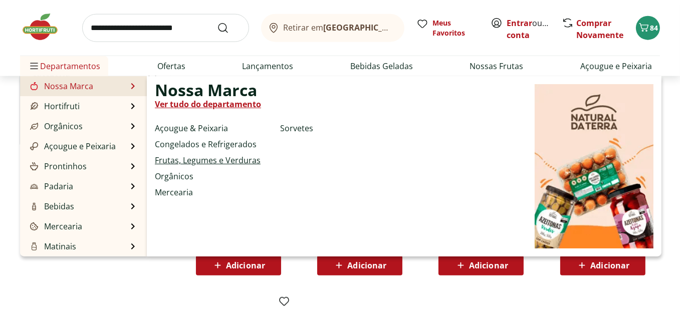
click at [213, 161] on link "Frutas, Legumes e Verduras" at bounding box center [208, 160] width 106 height 12
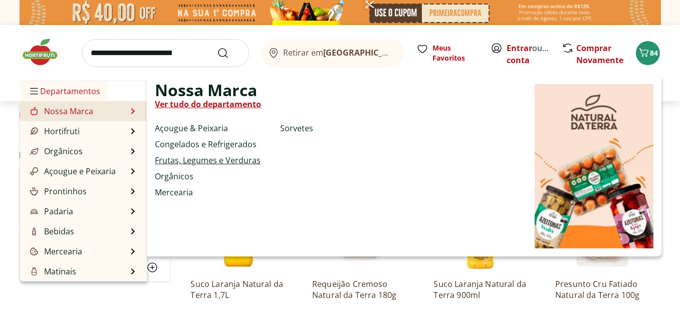
select select "**********"
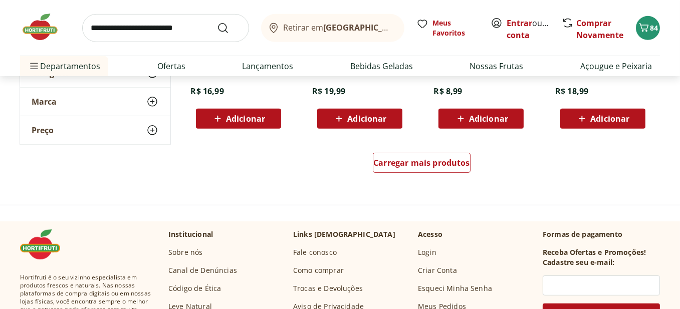
scroll to position [701, 0]
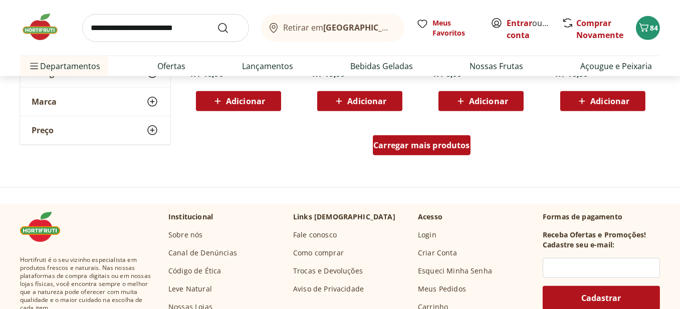
click at [415, 145] on span "Carregar mais produtos" at bounding box center [421, 145] width 97 height 8
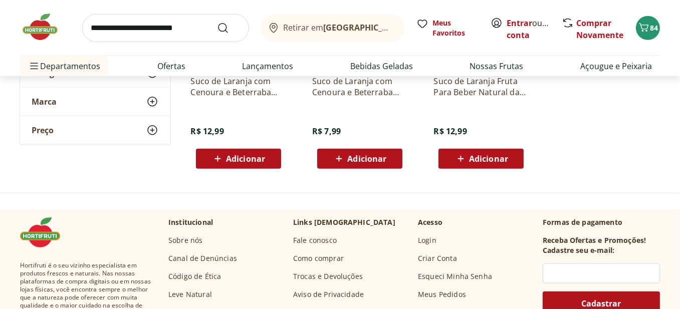
scroll to position [1352, 0]
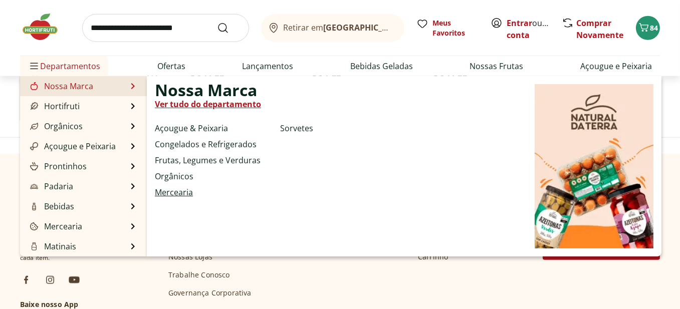
click at [184, 195] on link "Mercearia" at bounding box center [174, 192] width 38 height 12
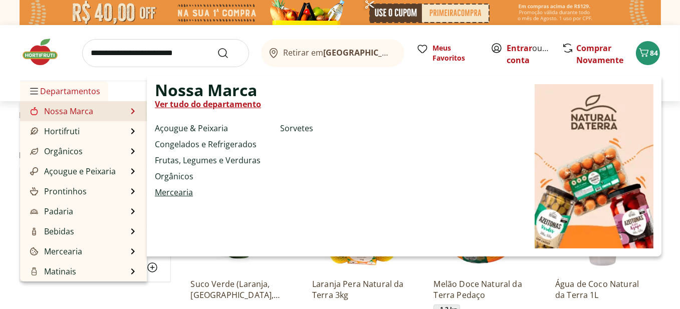
select select "**********"
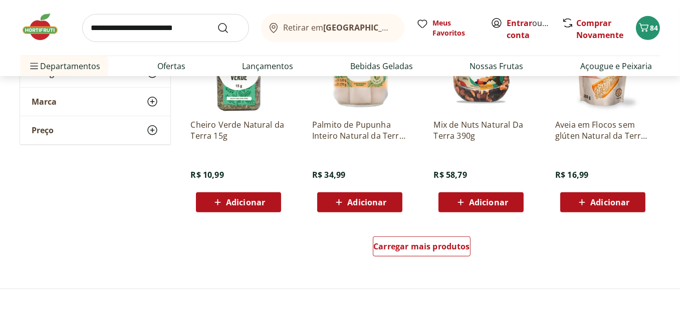
scroll to position [601, 0]
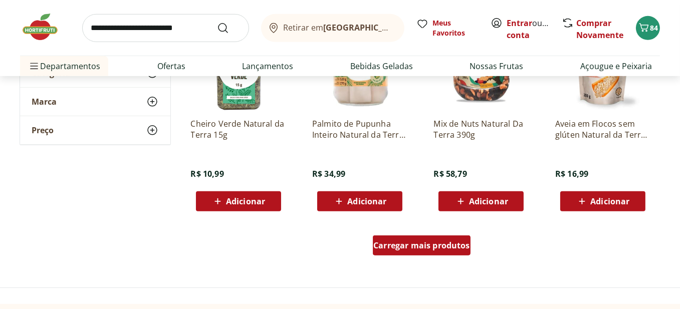
click at [417, 242] on span "Carregar mais produtos" at bounding box center [421, 245] width 97 height 8
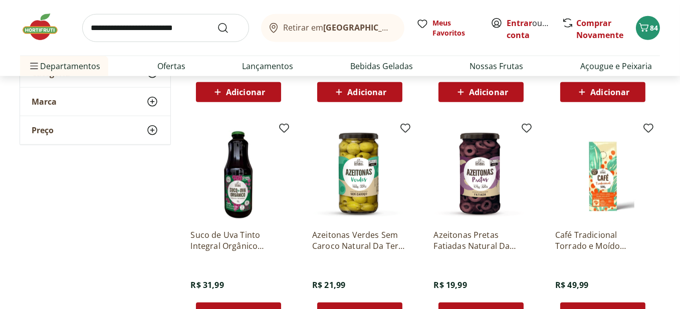
scroll to position [1252, 0]
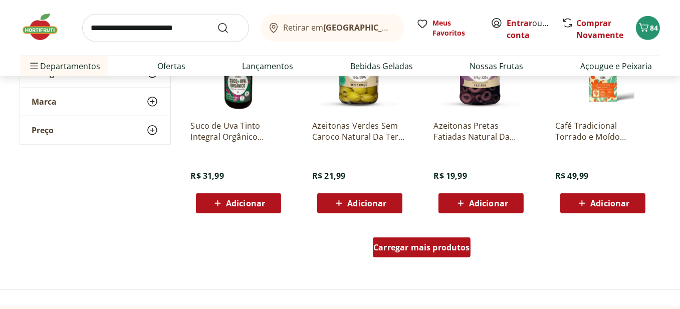
click at [415, 247] on span "Carregar mais produtos" at bounding box center [421, 247] width 97 height 8
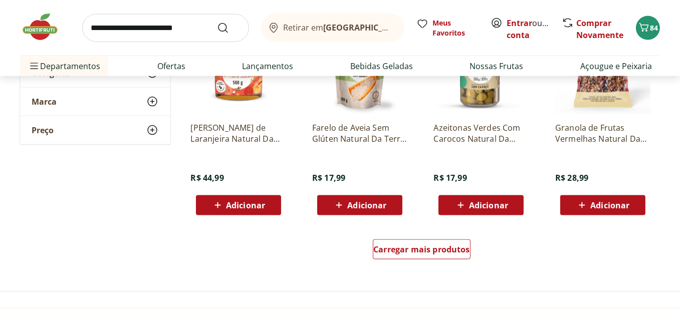
scroll to position [1953, 0]
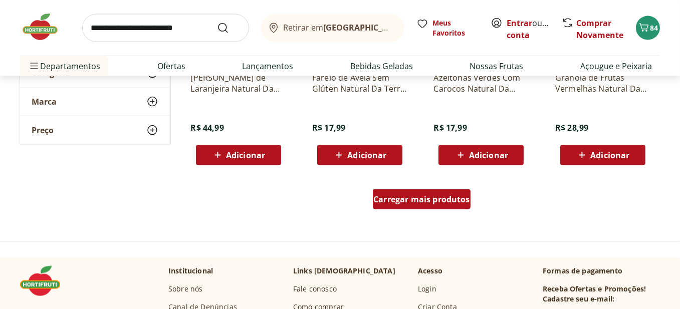
click at [409, 204] on div "Carregar mais produtos" at bounding box center [422, 199] width 98 height 20
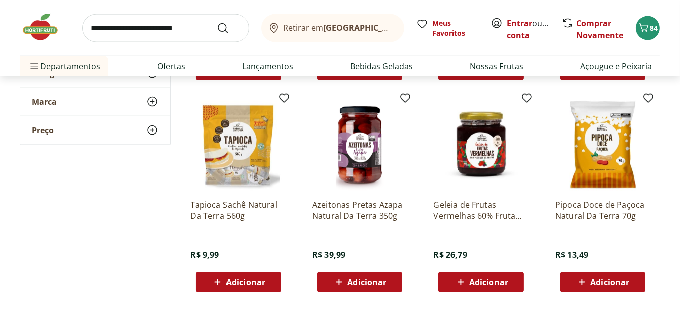
scroll to position [2053, 0]
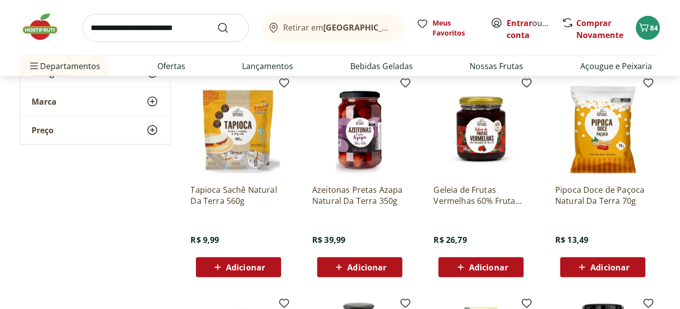
click at [267, 263] on div "Adicionar" at bounding box center [238, 267] width 69 height 18
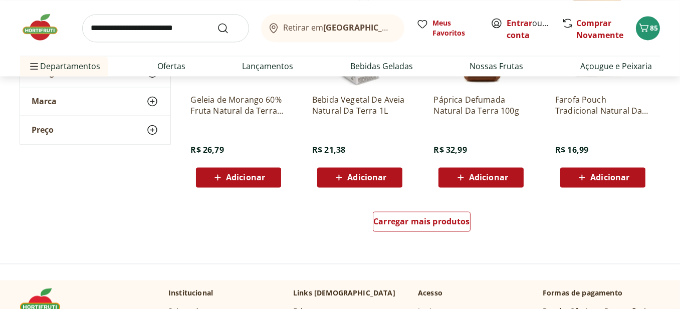
scroll to position [2604, 0]
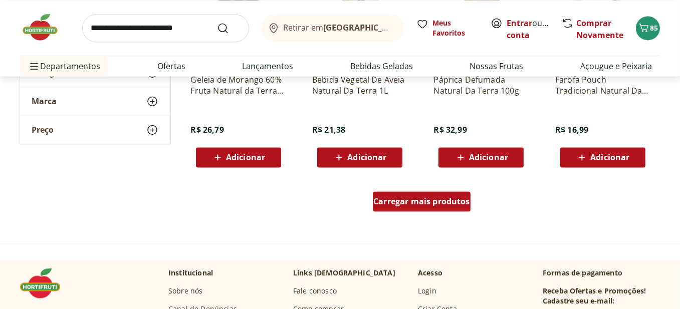
click at [459, 203] on span "Carregar mais produtos" at bounding box center [421, 201] width 97 height 8
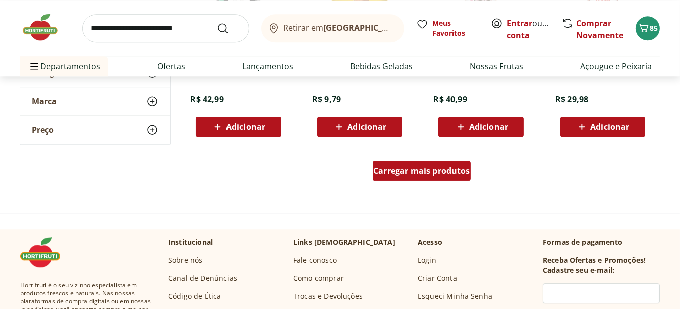
scroll to position [3305, 0]
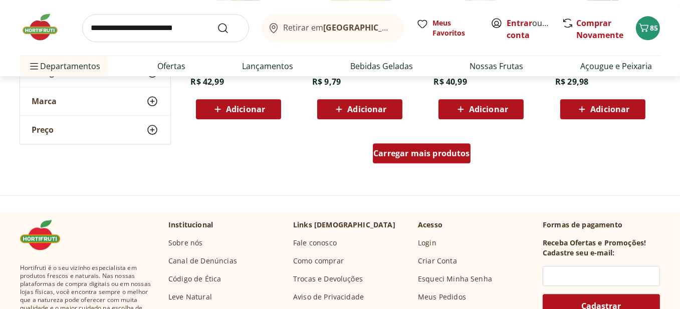
click at [454, 157] on span "Carregar mais produtos" at bounding box center [421, 153] width 97 height 8
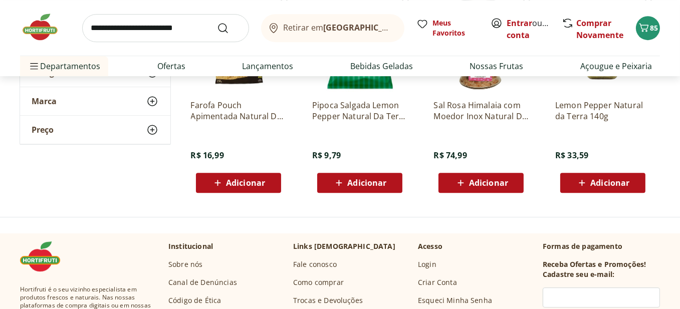
scroll to position [3906, 0]
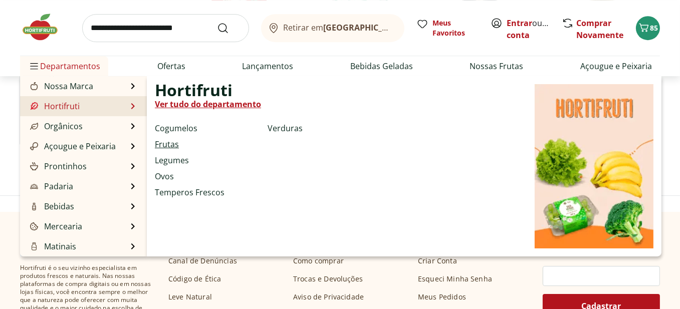
click at [168, 142] on link "Frutas" at bounding box center [167, 144] width 24 height 12
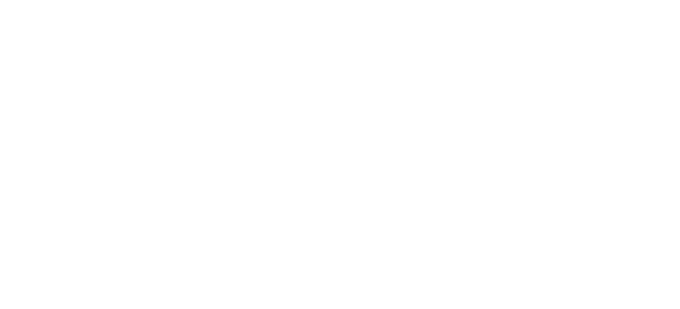
select select "**********"
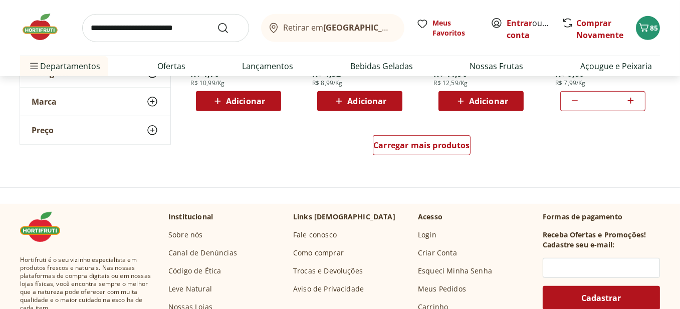
scroll to position [651, 0]
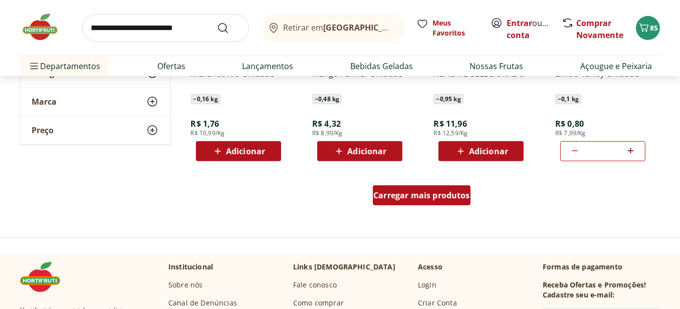
click at [417, 196] on span "Carregar mais produtos" at bounding box center [421, 195] width 97 height 8
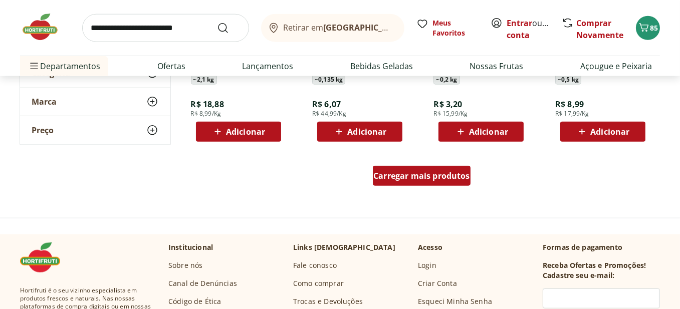
scroll to position [1402, 0]
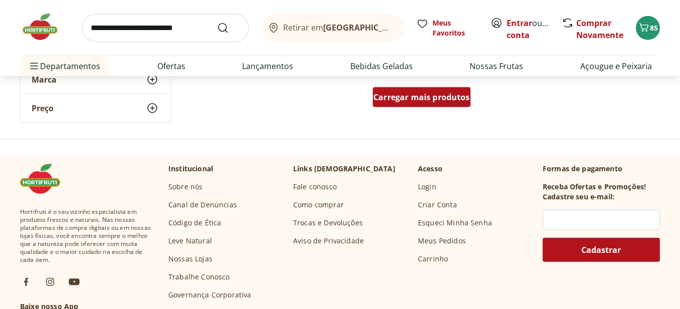
click at [387, 103] on div "Carregar mais produtos" at bounding box center [422, 97] width 98 height 20
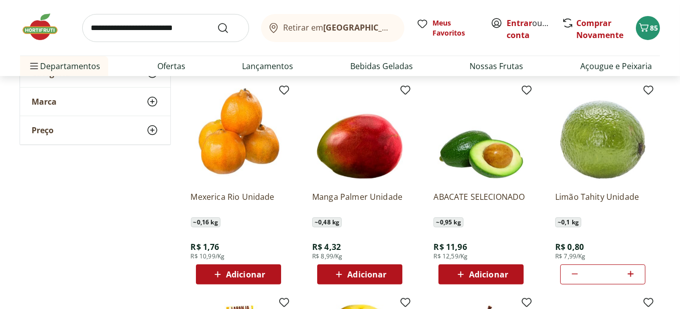
scroll to position [551, 0]
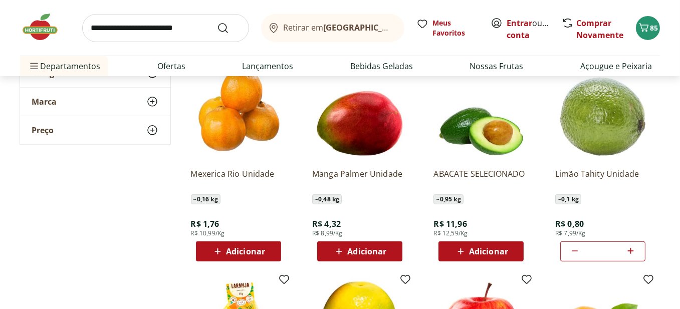
click at [267, 248] on div "Adicionar" at bounding box center [238, 251] width 69 height 18
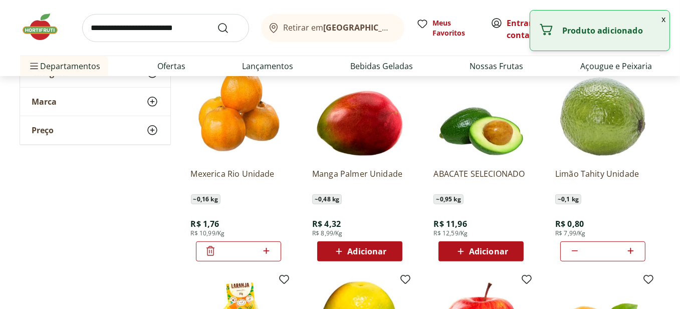
click at [267, 248] on icon at bounding box center [266, 251] width 13 height 12
type input "*"
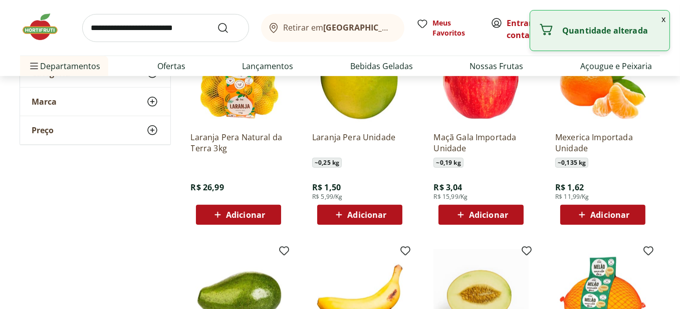
scroll to position [801, 0]
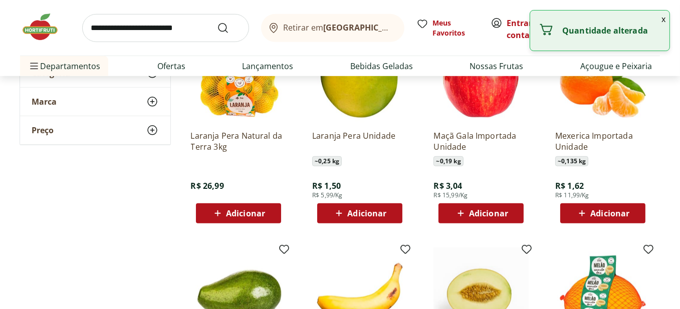
click at [630, 211] on div "Adicionar" at bounding box center [602, 213] width 69 height 18
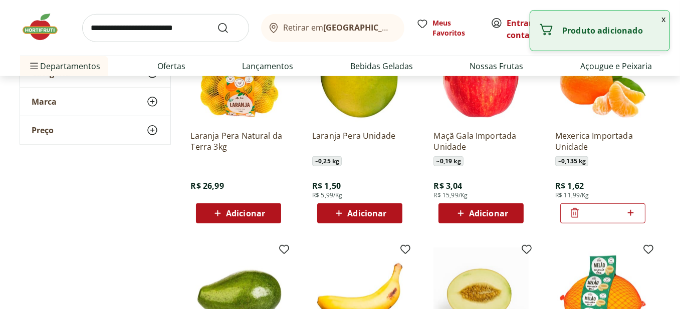
click at [630, 211] on icon at bounding box center [630, 213] width 6 height 6
type input "*"
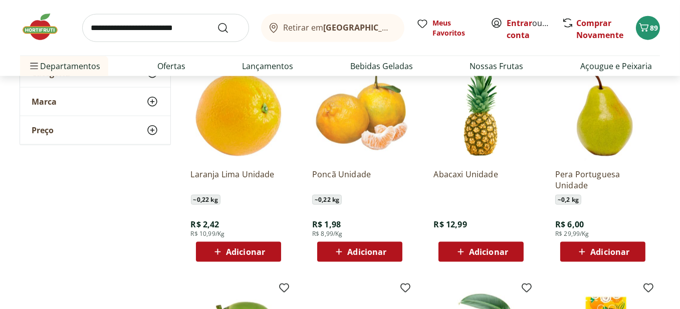
scroll to position [1652, 0]
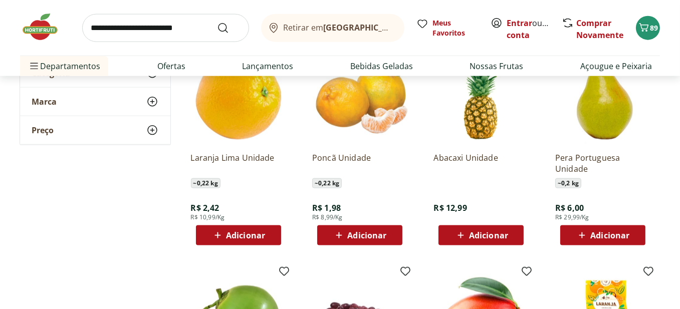
click at [389, 238] on div "Adicionar" at bounding box center [359, 235] width 69 height 18
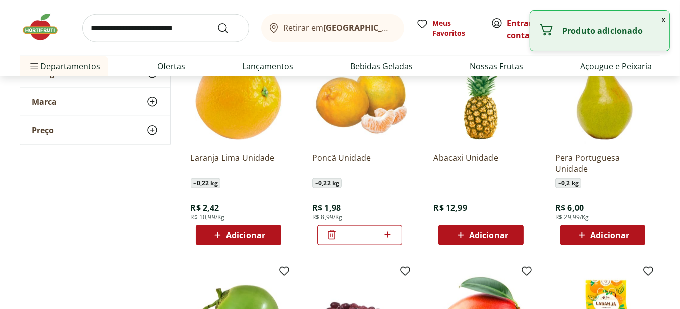
click at [389, 238] on icon at bounding box center [387, 235] width 13 height 12
type input "*"
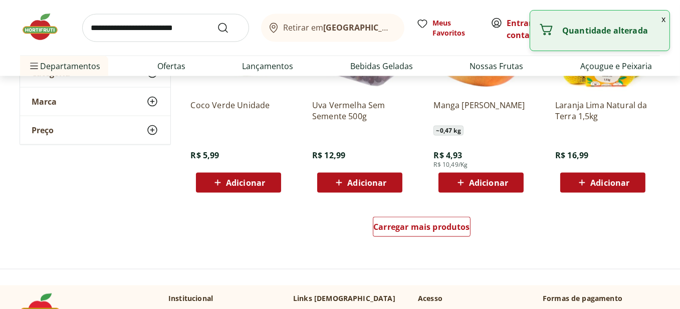
scroll to position [2003, 0]
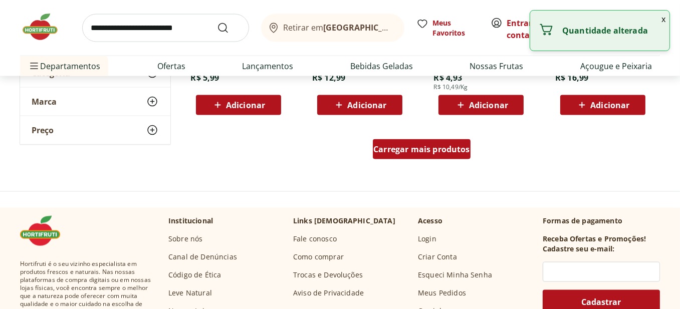
click at [401, 158] on div "Carregar mais produtos" at bounding box center [422, 149] width 98 height 20
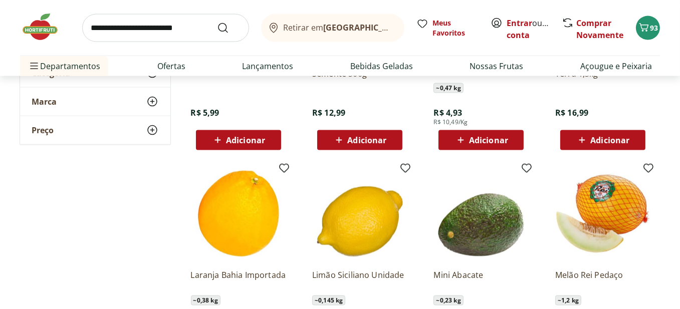
scroll to position [2053, 0]
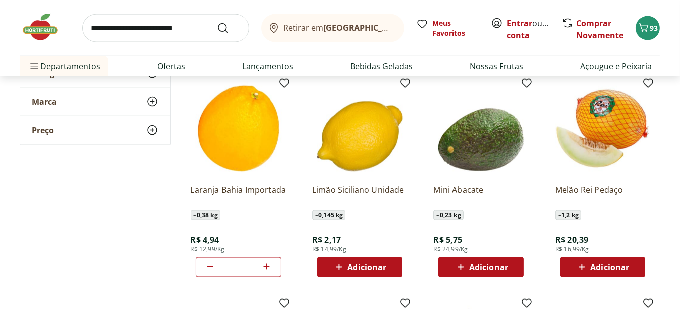
click at [391, 270] on div "Adicionar" at bounding box center [359, 267] width 69 height 18
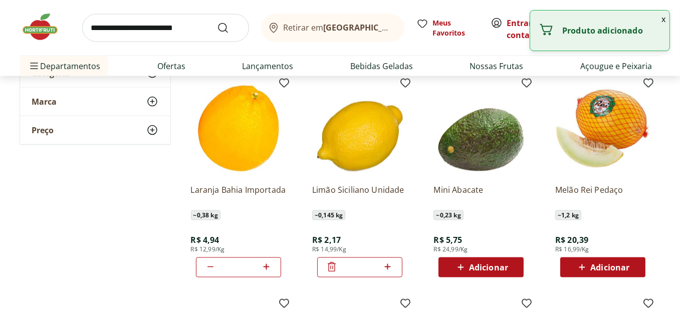
click at [390, 266] on icon at bounding box center [387, 267] width 13 height 12
type input "*"
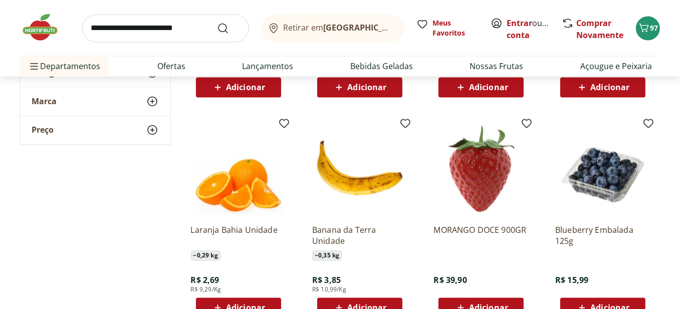
scroll to position [2504, 0]
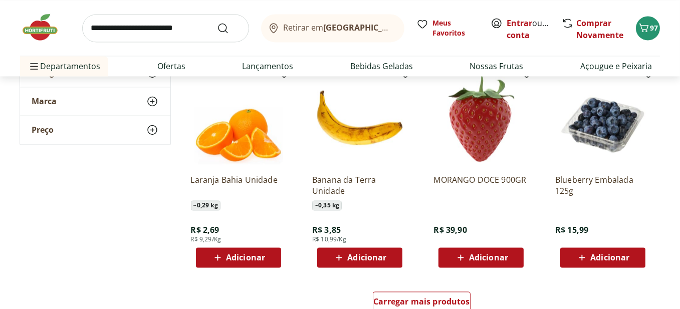
click at [268, 255] on div "Adicionar" at bounding box center [238, 257] width 69 height 18
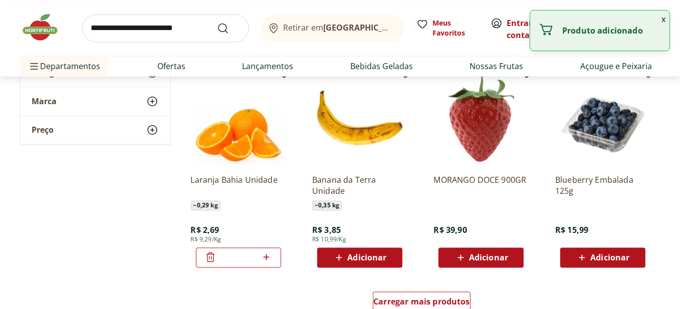
click at [268, 256] on icon at bounding box center [266, 257] width 13 height 12
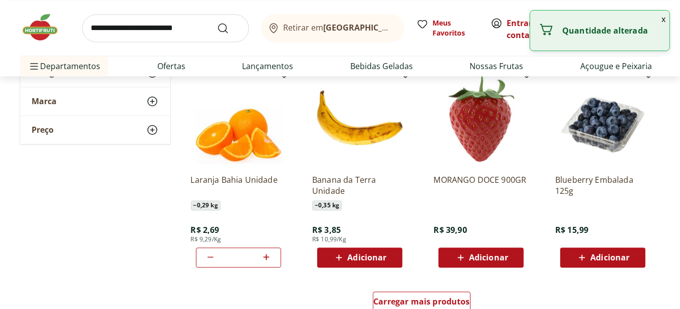
click at [268, 256] on icon at bounding box center [266, 257] width 13 height 12
type input "**"
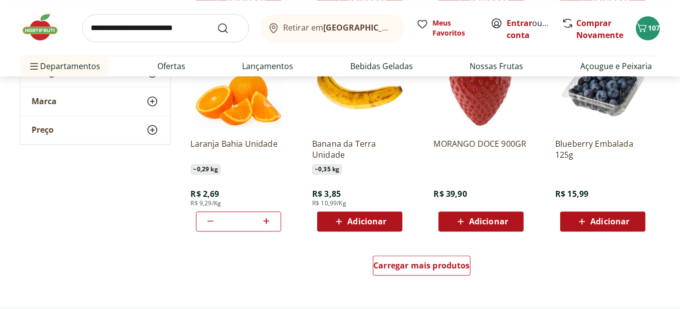
scroll to position [2554, 0]
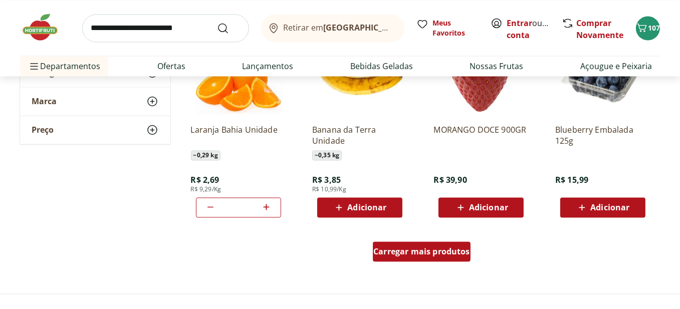
click at [407, 243] on div "Carregar mais produtos" at bounding box center [422, 251] width 98 height 20
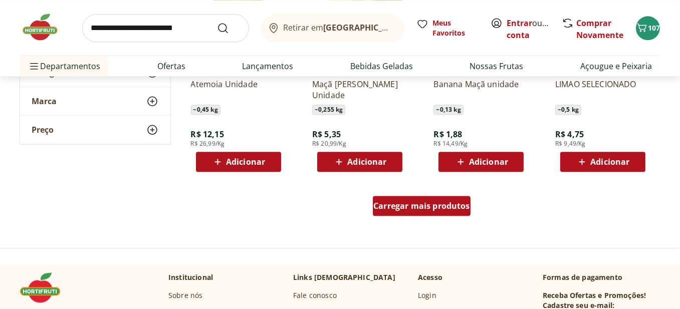
scroll to position [3255, 0]
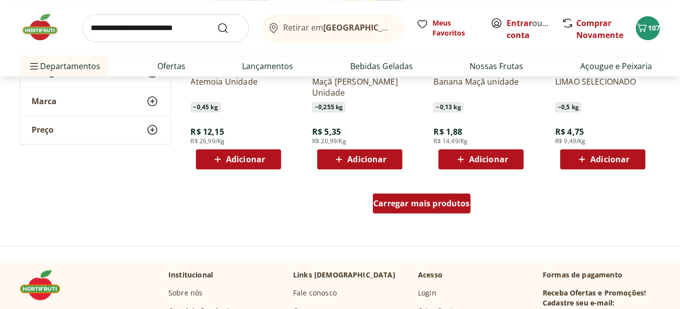
click at [427, 199] on span "Carregar mais produtos" at bounding box center [421, 203] width 97 height 8
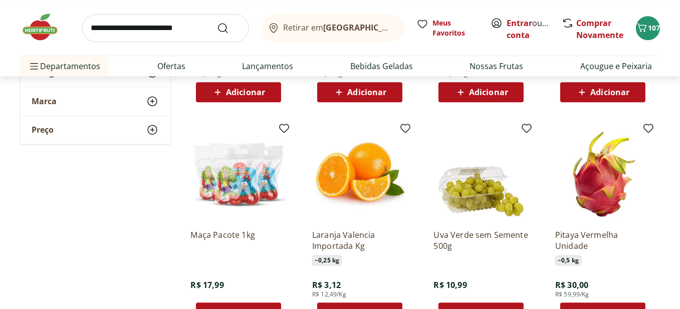
scroll to position [3555, 0]
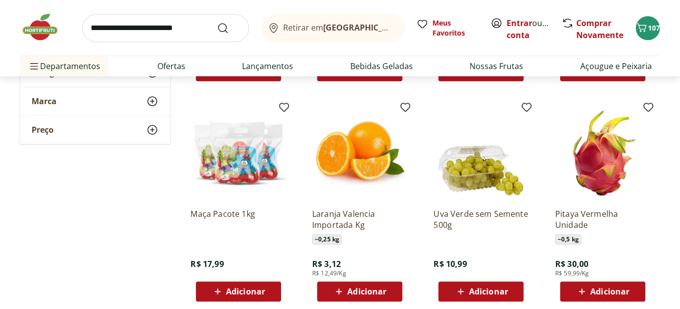
click at [503, 288] on span "Adicionar" at bounding box center [488, 291] width 39 height 8
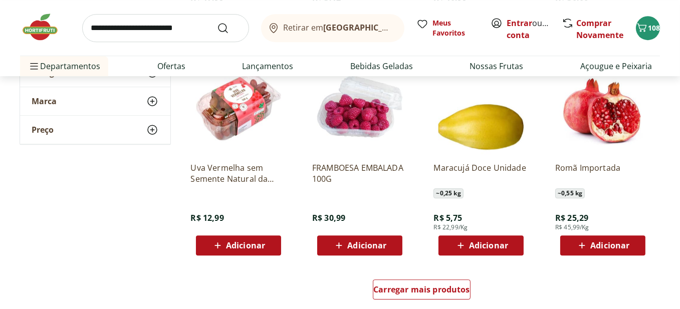
scroll to position [3806, 0]
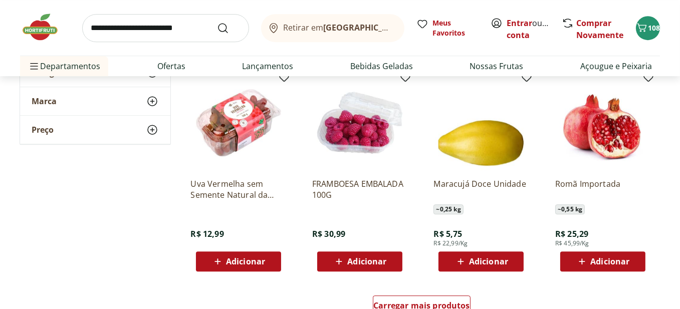
click at [267, 258] on div "Adicionar" at bounding box center [238, 261] width 69 height 18
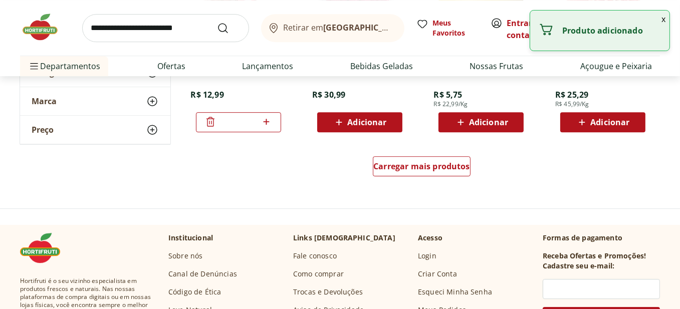
scroll to position [3906, 0]
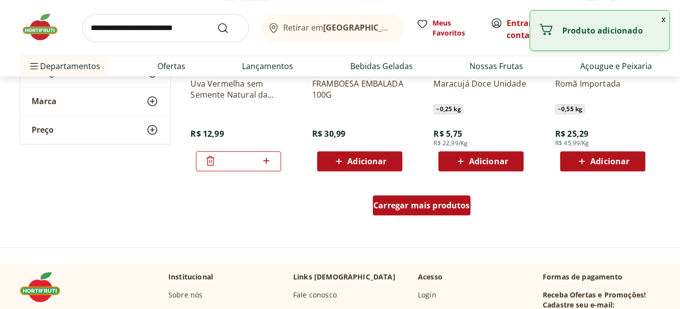
click at [403, 209] on span "Carregar mais produtos" at bounding box center [421, 205] width 97 height 8
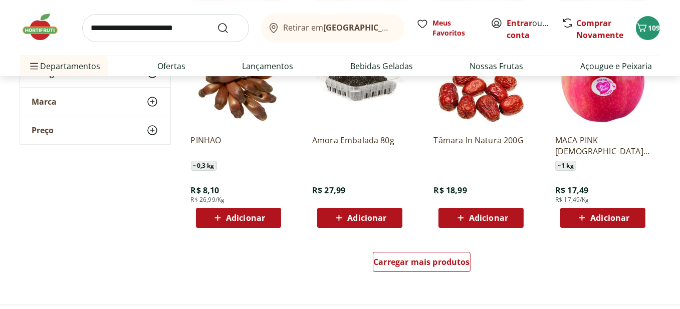
scroll to position [4507, 0]
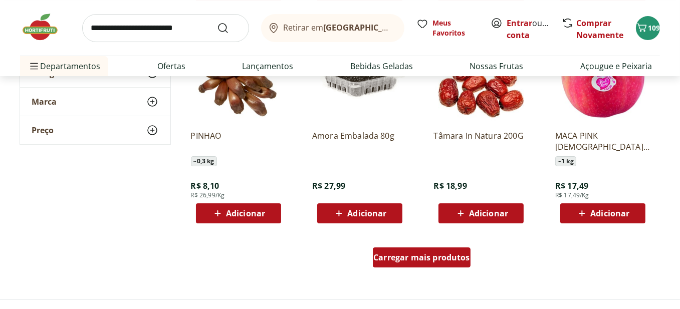
click at [453, 258] on span "Carregar mais produtos" at bounding box center [421, 257] width 97 height 8
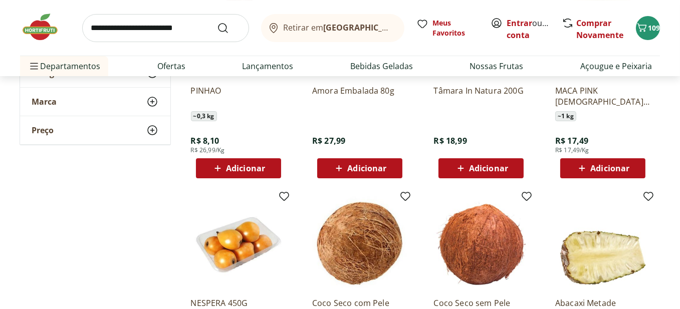
scroll to position [4607, 0]
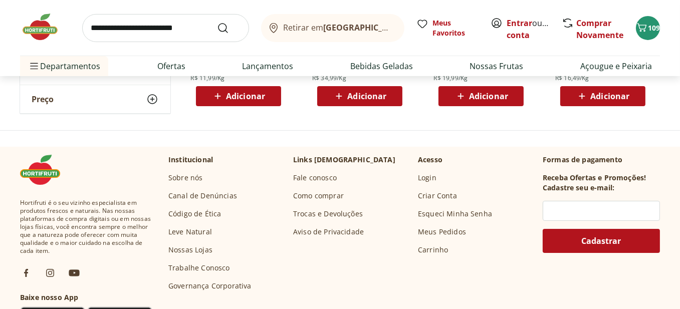
scroll to position [5108, 0]
